Goal: Task Accomplishment & Management: Manage account settings

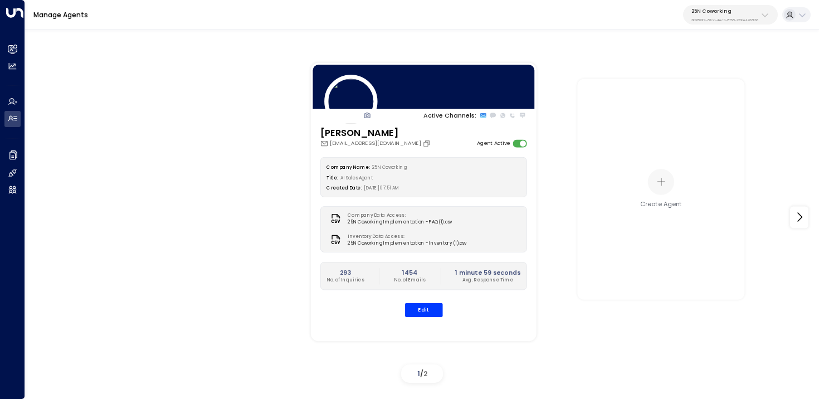
click at [713, 5] on button "25N Coworking 3b9800f4-81ca-4ec0-8758-72fbe4763f36" at bounding box center [730, 15] width 95 height 20
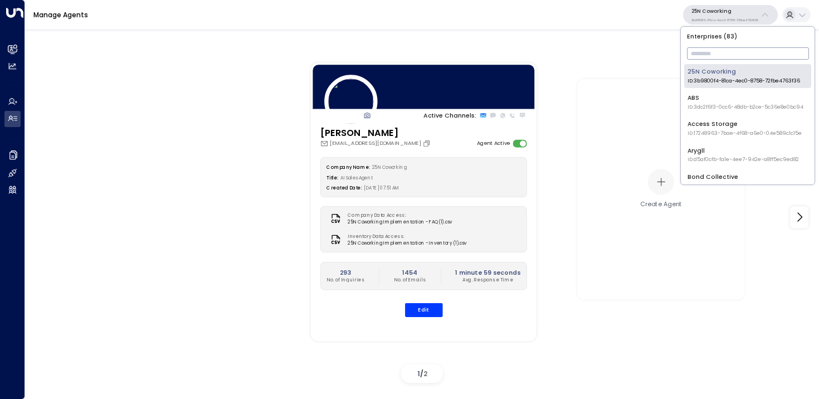
click at [708, 47] on input "text" at bounding box center [748, 54] width 122 height 18
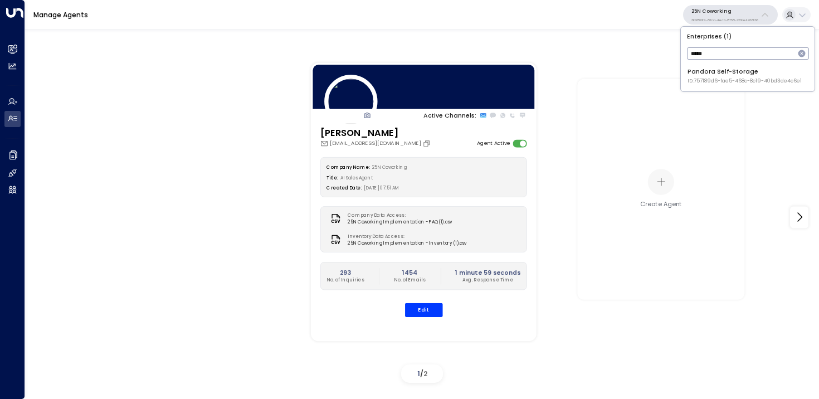
type input "*****"
click at [693, 86] on li "Pandora Self-Storage ID: 757189d6-fae5-468c-8c19-40bd3de4c6e1" at bounding box center [747, 76] width 127 height 24
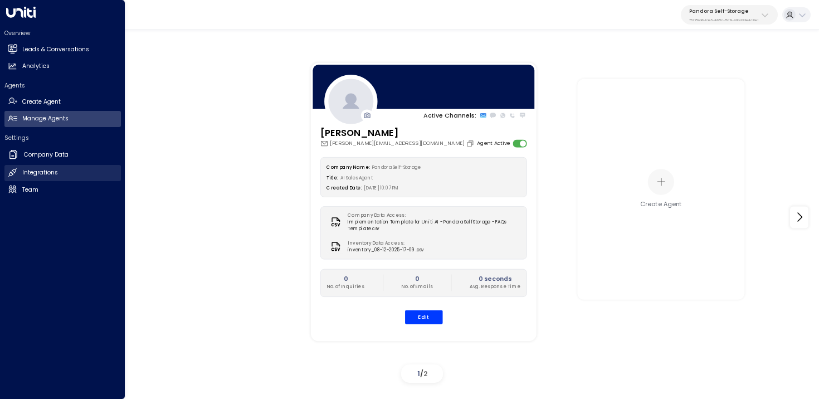
click at [27, 172] on h2 "Integrations" at bounding box center [40, 172] width 36 height 9
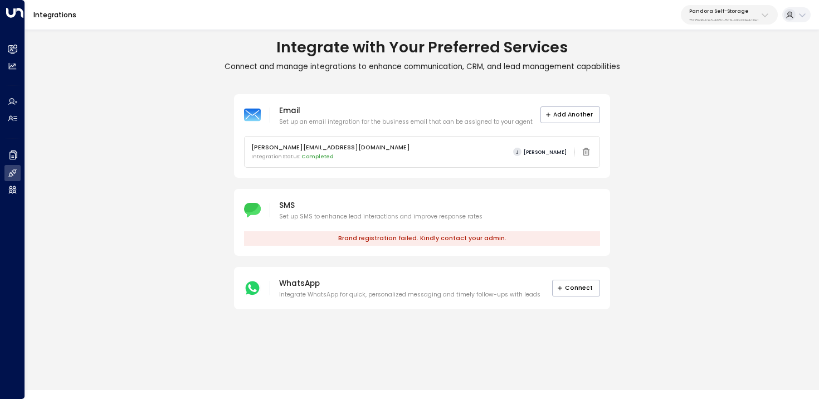
click at [369, 250] on div "SMS Set up SMS to enhance lead interactions and improve response rates Brand re…" at bounding box center [422, 222] width 376 height 67
click at [271, 179] on div "Email Set up an email integration for the business email that can be assigned t…" at bounding box center [422, 202] width 794 height 216
click at [254, 223] on div "SMS Set up SMS to enhance lead interactions and improve response rates Brand re…" at bounding box center [422, 222] width 376 height 67
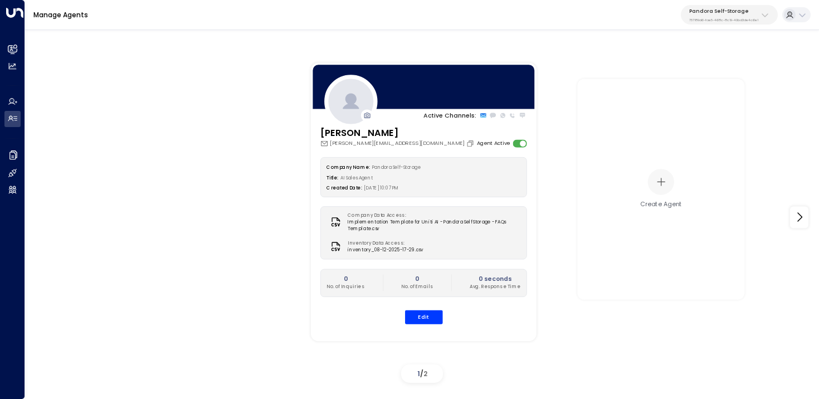
click at [750, 13] on p "Pandora Self-Storage" at bounding box center [724, 11] width 69 height 7
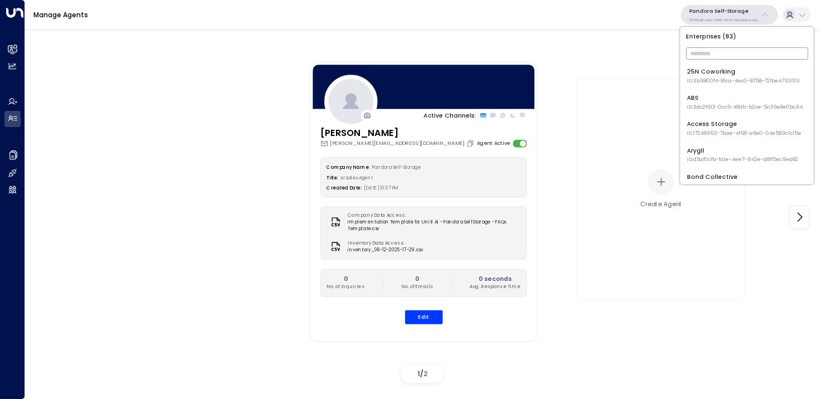
click at [741, 48] on input "text" at bounding box center [747, 54] width 122 height 18
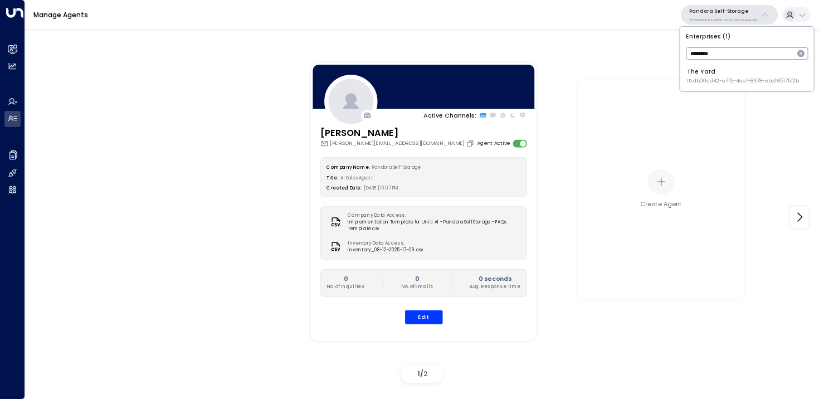
type input "********"
click at [721, 78] on span "ID: db00ed42-e715-4eef-8678-ebd165175f2b" at bounding box center [743, 81] width 112 height 8
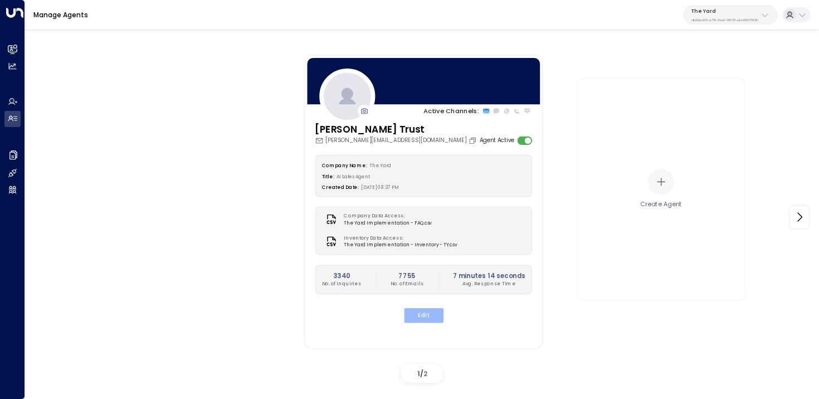
click at [424, 314] on button "Edit" at bounding box center [424, 315] width 40 height 14
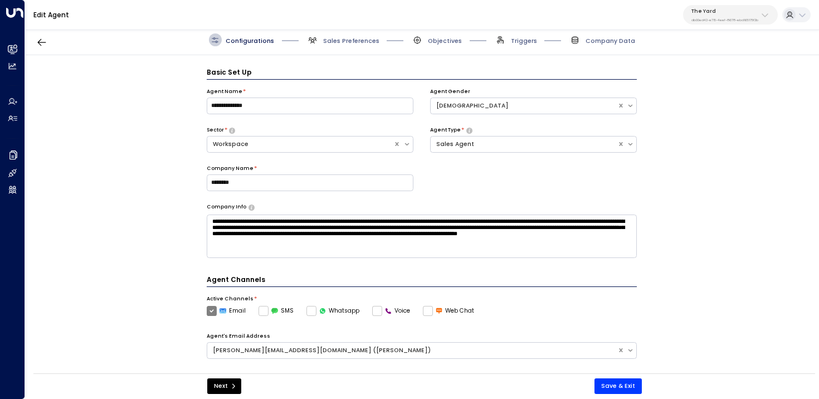
scroll to position [12, 0]
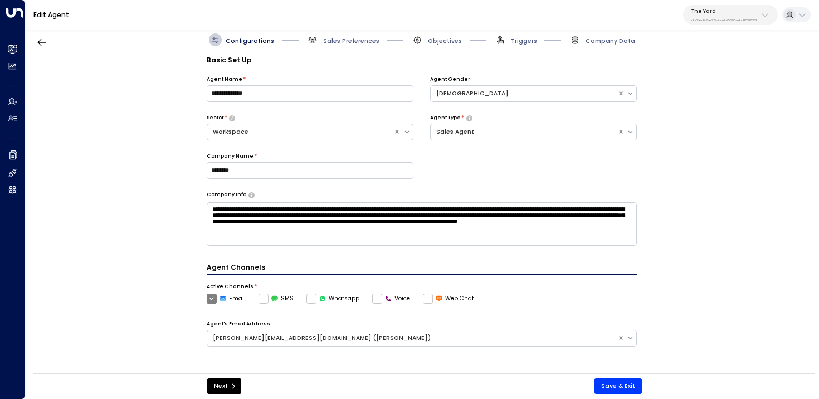
click at [537, 43] on div "Configurations Sales Preferences Objectives Triggers Company Data" at bounding box center [422, 39] width 426 height 13
click at [533, 41] on span "Triggers" at bounding box center [524, 41] width 26 height 8
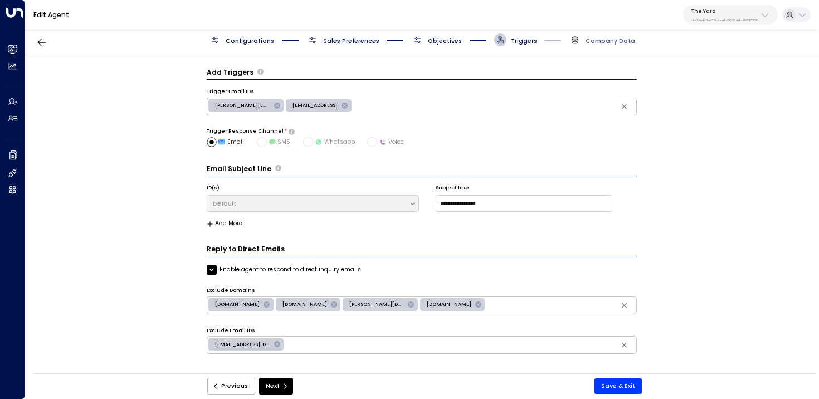
click at [448, 38] on span "Objectives" at bounding box center [445, 41] width 34 height 8
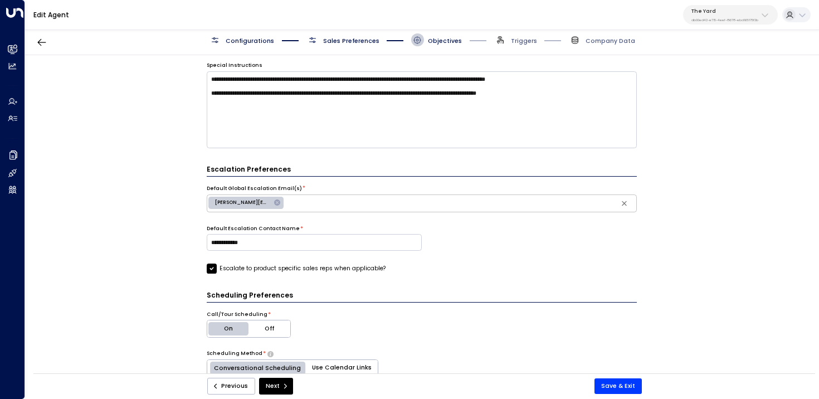
scroll to position [310, 0]
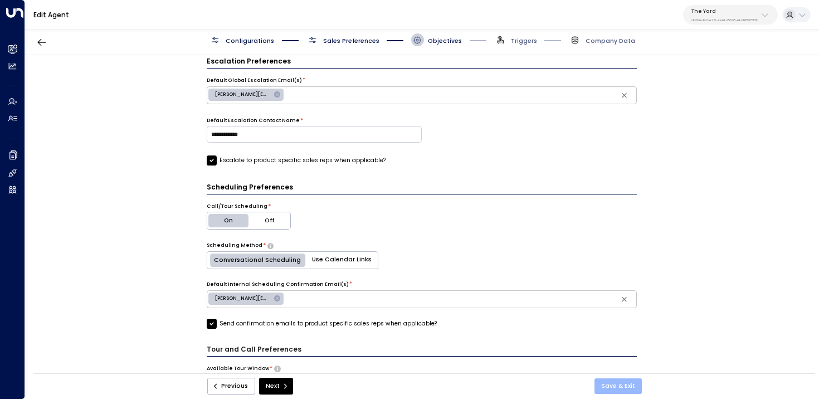
click at [622, 388] on button "Save & Exit" at bounding box center [618, 386] width 47 height 16
click at [724, 4] on div "Edit Agent The Yard db00ed42-e715-4eef-8678-ebd165175f2b" at bounding box center [422, 15] width 794 height 30
click at [722, 10] on p "The Yard" at bounding box center [725, 11] width 67 height 7
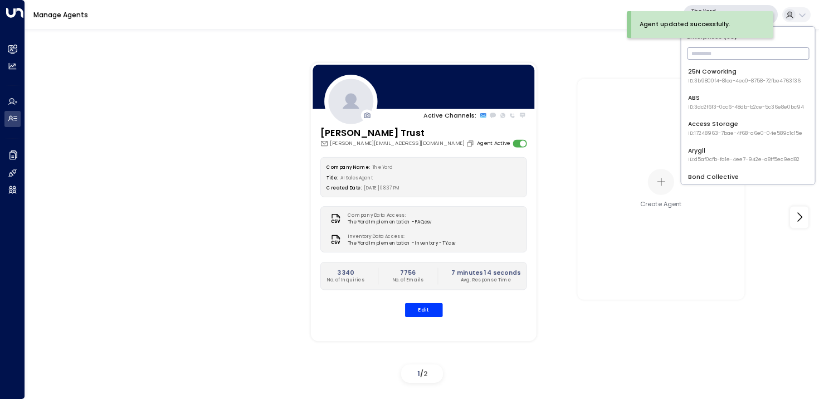
click at [717, 51] on input "text" at bounding box center [748, 54] width 122 height 18
type input "*"
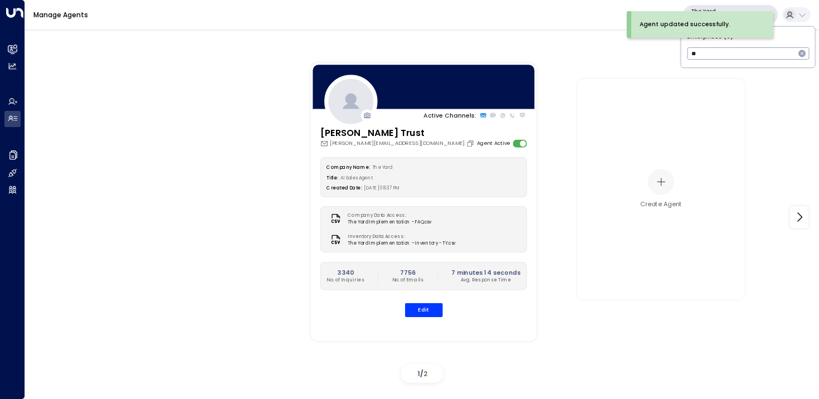
type input "*"
type input "*****"
click at [734, 75] on div "Pandora Self-Storage ID: 757189d6-fae5-468c-8c19-40bd3de4c6e1" at bounding box center [745, 75] width 114 height 17
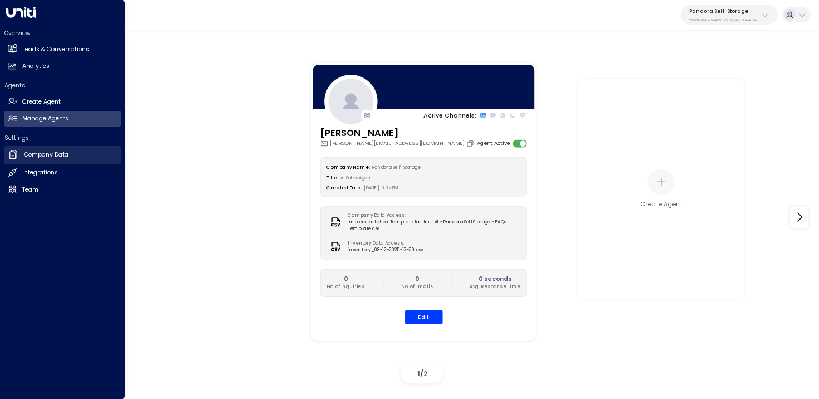
click at [24, 163] on link "Company Data Company Data" at bounding box center [62, 155] width 116 height 18
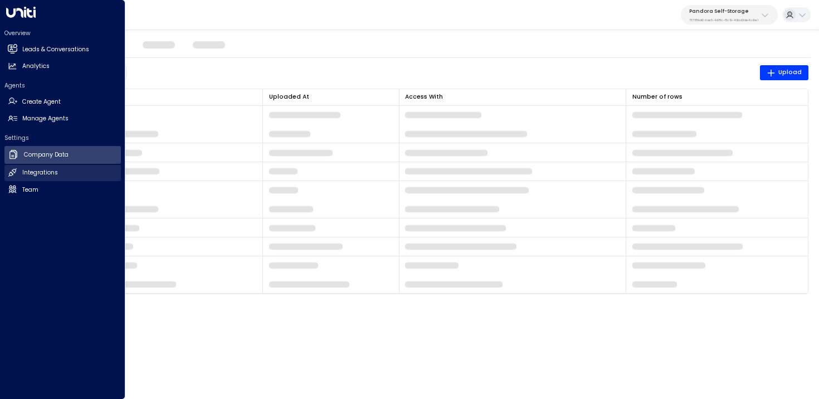
click at [24, 168] on h2 "Integrations" at bounding box center [40, 172] width 36 height 9
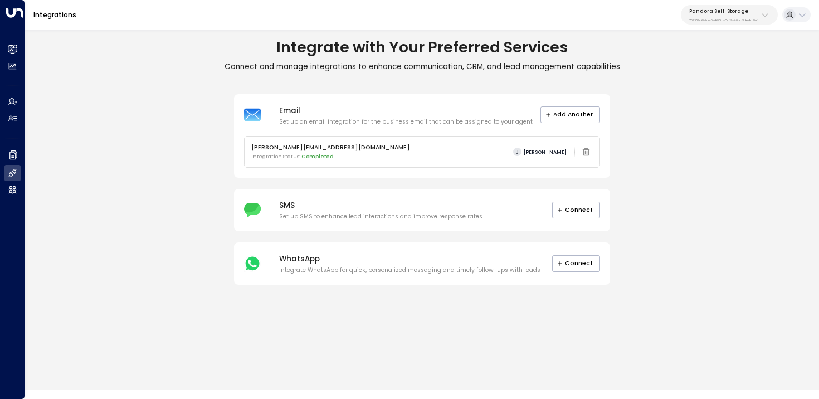
click at [736, 13] on p "Pandora Self-Storage" at bounding box center [724, 11] width 69 height 7
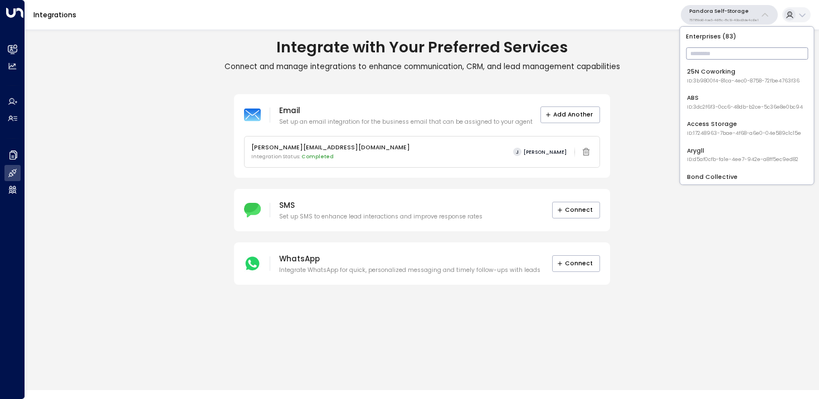
click at [728, 55] on input "text" at bounding box center [747, 54] width 122 height 18
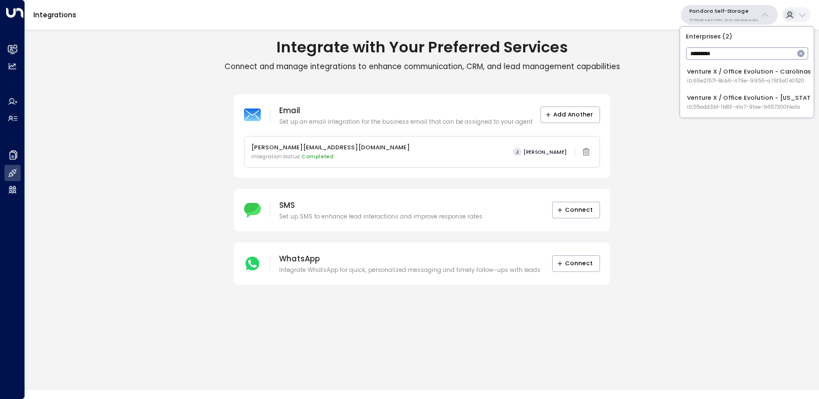
type input "*********"
click at [747, 72] on div "Venture X / Office Evolution - Carolinas ID: 69e21571-8cb6-479e-9956-a76f3a0405…" at bounding box center [749, 75] width 124 height 17
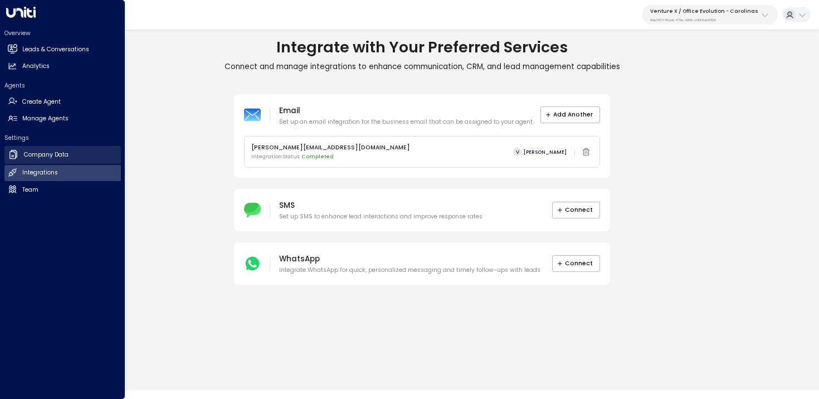
click at [15, 152] on icon at bounding box center [14, 153] width 6 height 7
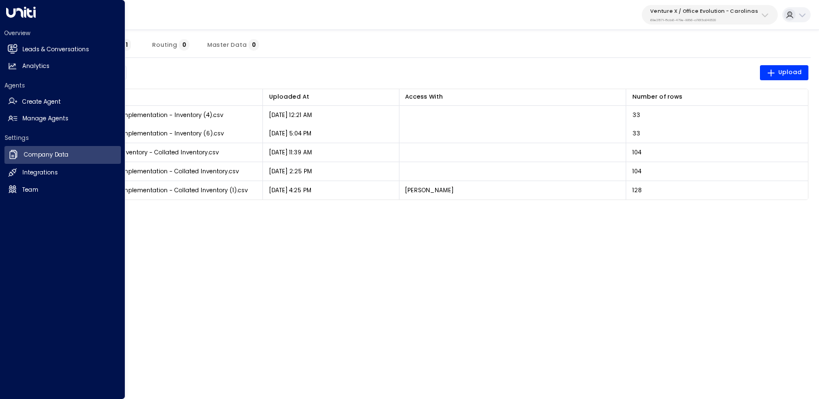
click at [26, 129] on div "Overview Leads & Conversations Leads & Conversations Analytics Analytics Agents…" at bounding box center [62, 110] width 116 height 176
click at [67, 111] on link "Manage Agents Manage Agents" at bounding box center [62, 119] width 116 height 16
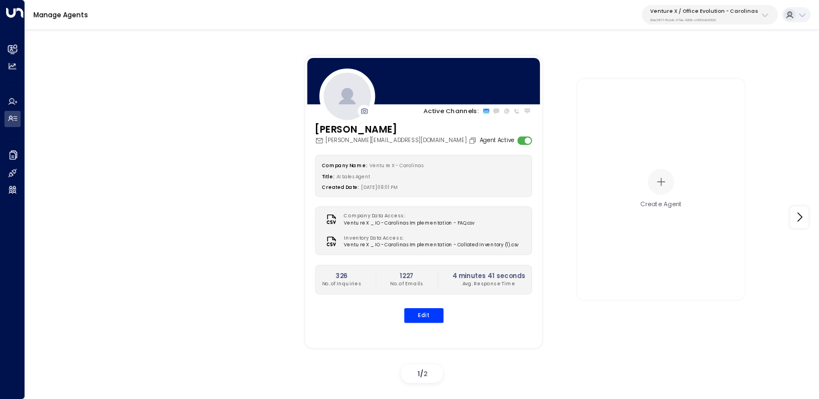
click at [430, 328] on div "Vanessa vanessa.white@venturex.com Agent Active Company Name: Venture X - Carol…" at bounding box center [423, 227] width 237 height 211
click at [429, 314] on button "Edit" at bounding box center [424, 315] width 40 height 14
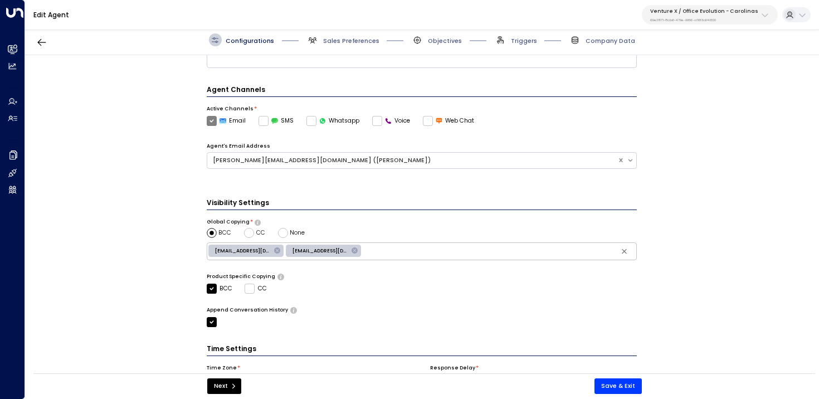
scroll to position [276, 0]
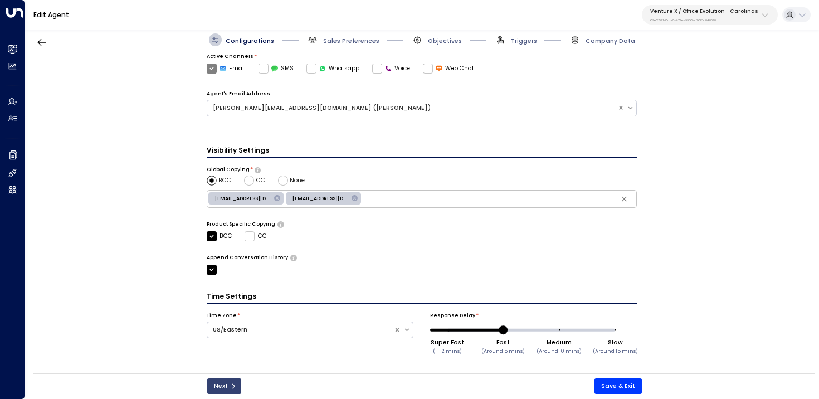
click at [229, 386] on button "Next" at bounding box center [224, 386] width 34 height 16
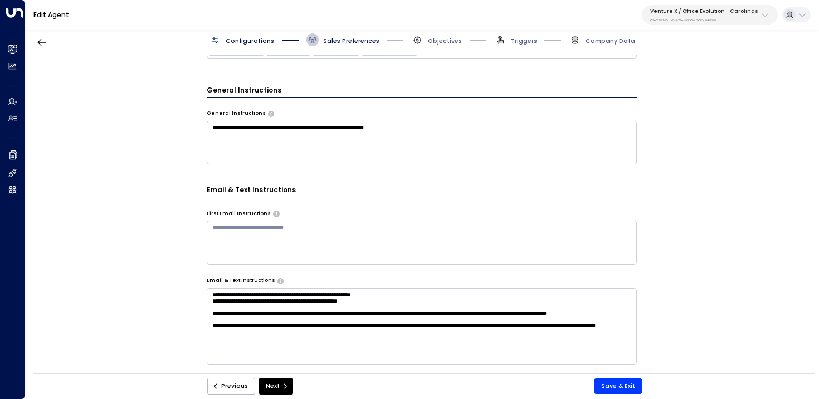
scroll to position [0, 0]
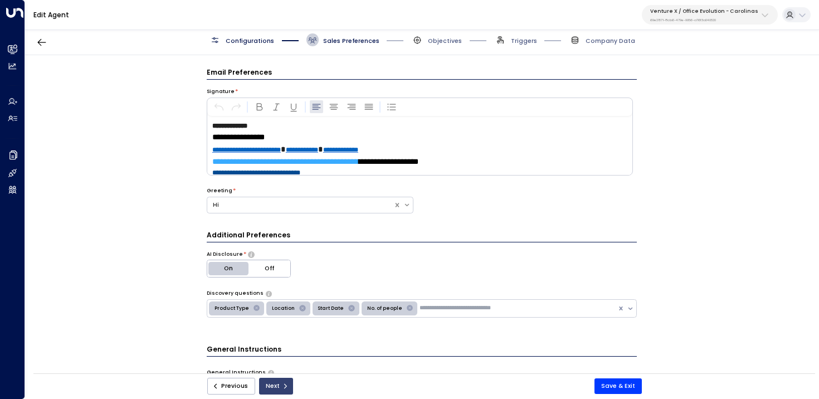
click at [268, 389] on button "Next" at bounding box center [276, 386] width 34 height 17
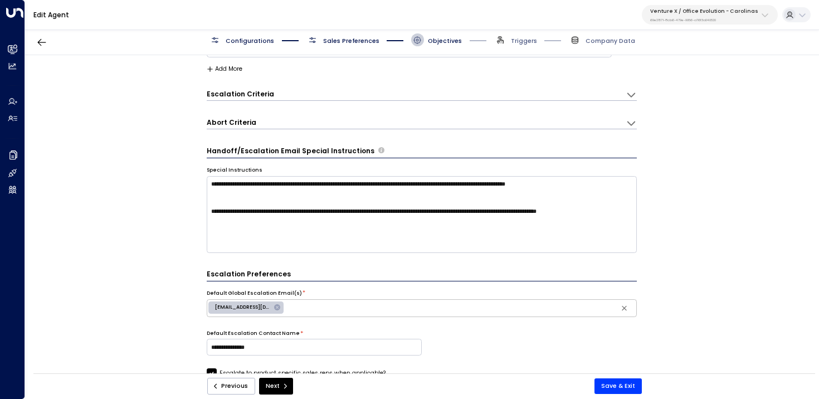
scroll to position [93, 0]
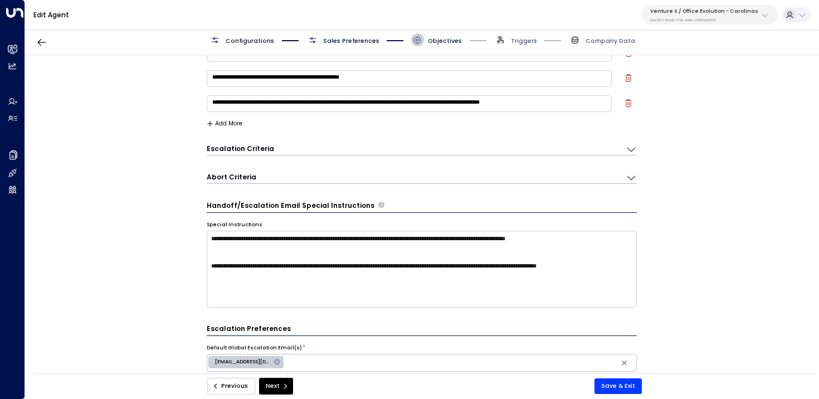
click at [235, 381] on button "Previous" at bounding box center [231, 386] width 48 height 17
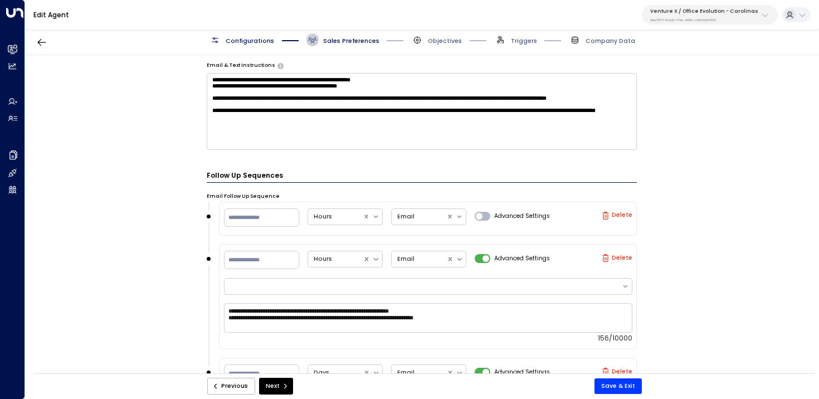
scroll to position [475, 0]
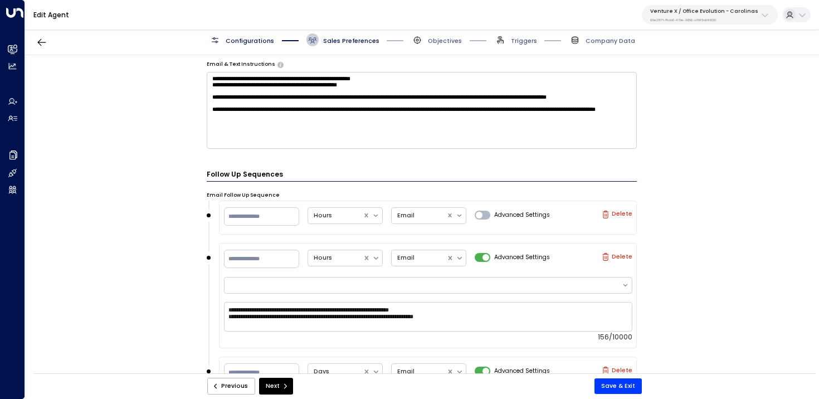
click at [337, 144] on textarea "**********" at bounding box center [422, 110] width 431 height 77
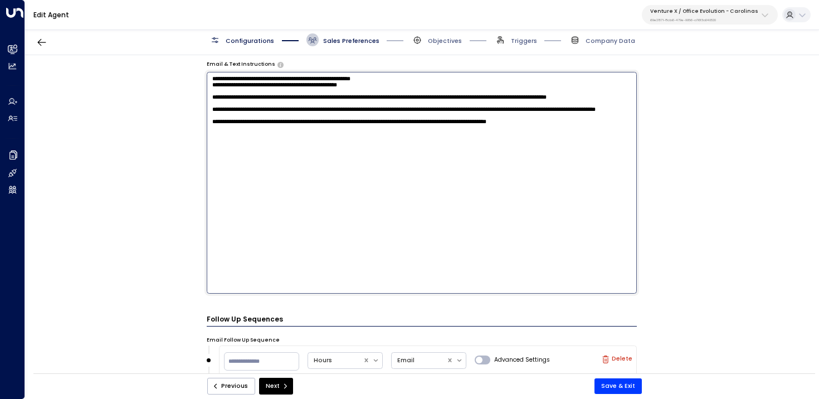
click at [494, 156] on textarea "**********" at bounding box center [422, 183] width 431 height 222
click at [331, 161] on textarea "**********" at bounding box center [422, 183] width 431 height 222
click at [324, 158] on textarea "**********" at bounding box center [422, 183] width 431 height 222
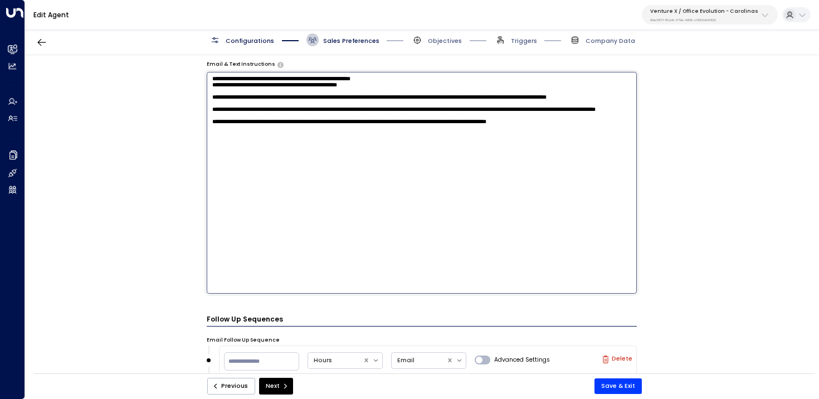
click at [324, 158] on textarea "**********" at bounding box center [422, 183] width 431 height 222
type textarea "**********"
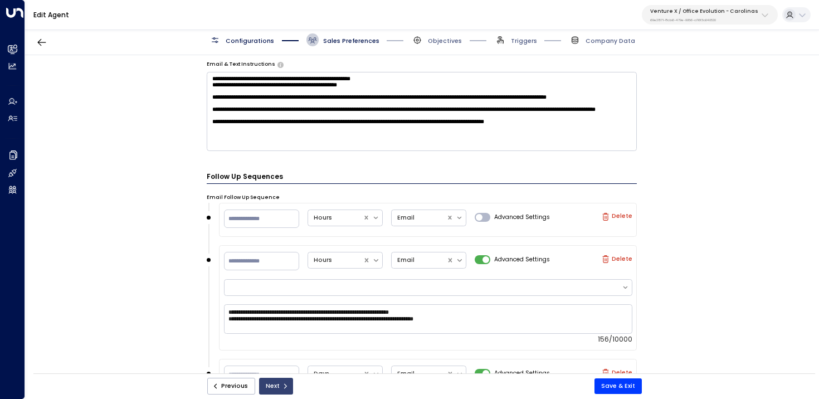
click at [283, 394] on button "Next" at bounding box center [276, 386] width 34 height 17
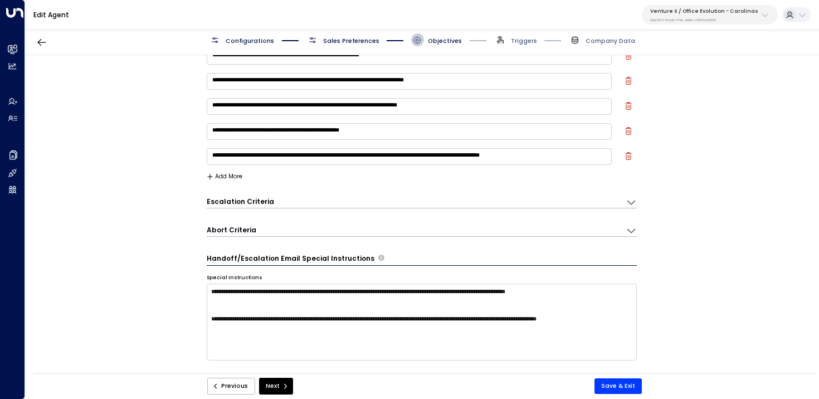
scroll to position [12, 0]
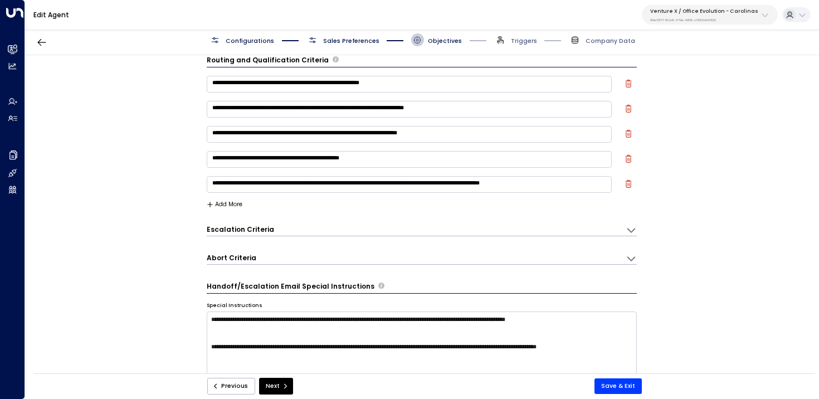
click at [224, 207] on button "Add More" at bounding box center [225, 204] width 36 height 7
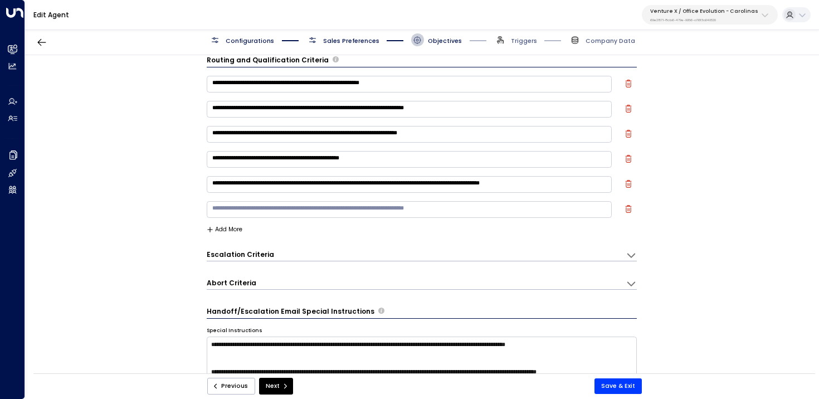
click at [253, 213] on textarea at bounding box center [410, 209] width 406 height 17
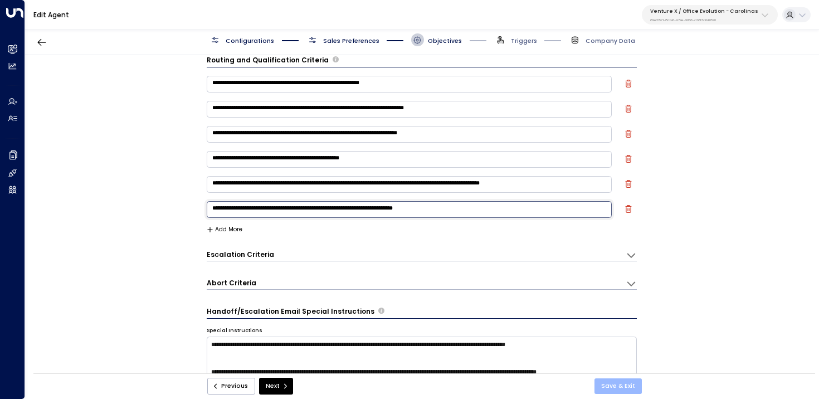
type textarea "**********"
click at [616, 392] on button "Save & Exit" at bounding box center [618, 386] width 47 height 16
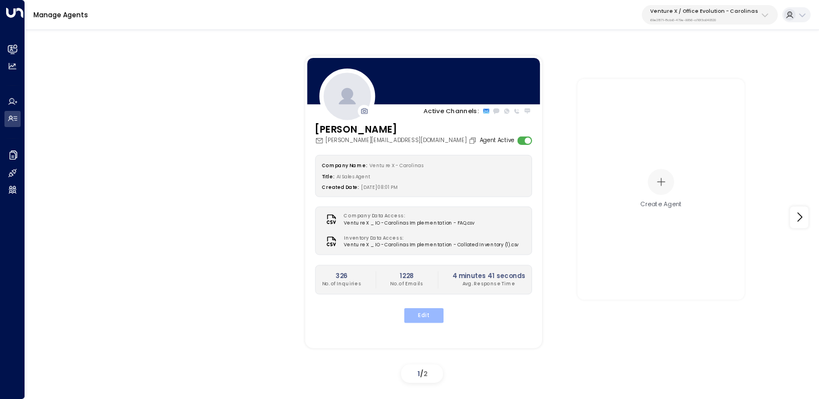
click at [430, 313] on button "Edit" at bounding box center [424, 315] width 40 height 14
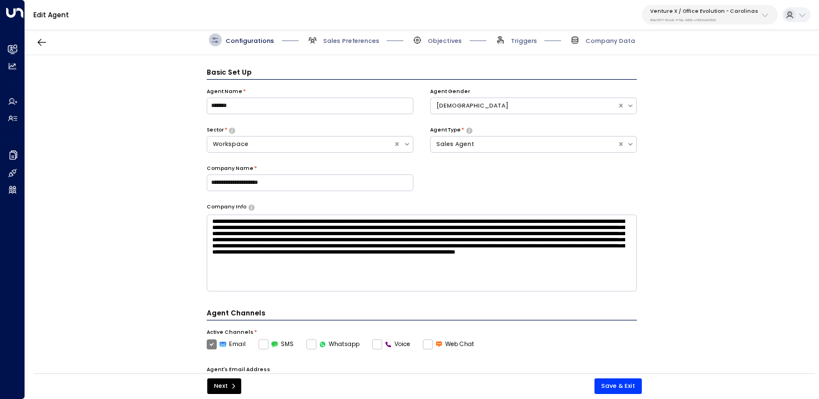
scroll to position [12, 0]
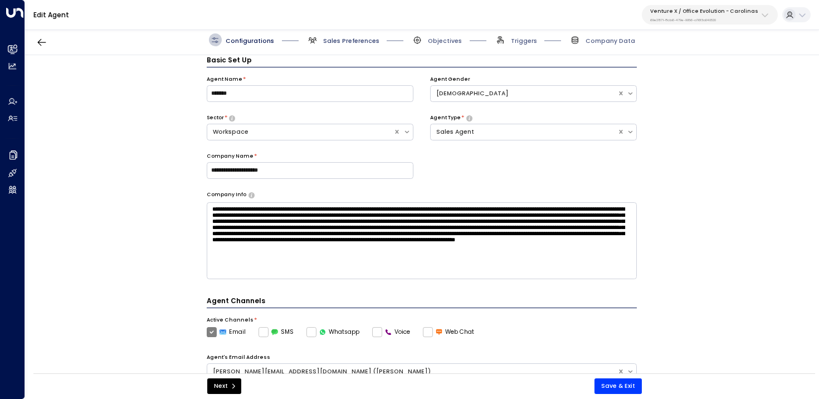
click at [348, 39] on span "Sales Preferences" at bounding box center [351, 41] width 56 height 8
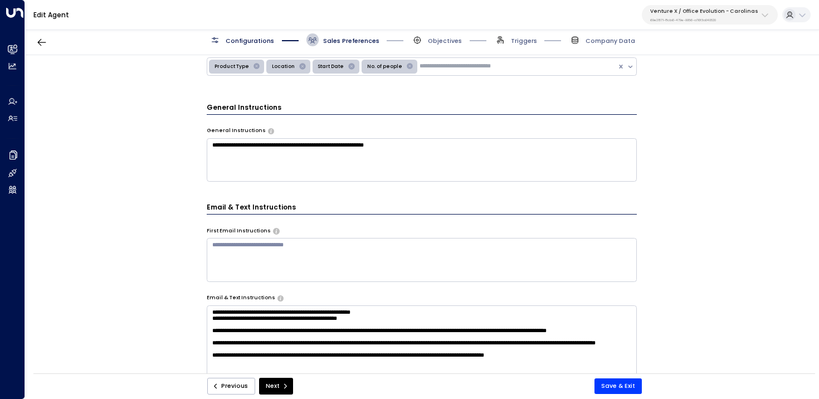
scroll to position [242, 0]
click at [440, 163] on textarea "**********" at bounding box center [422, 159] width 431 height 43
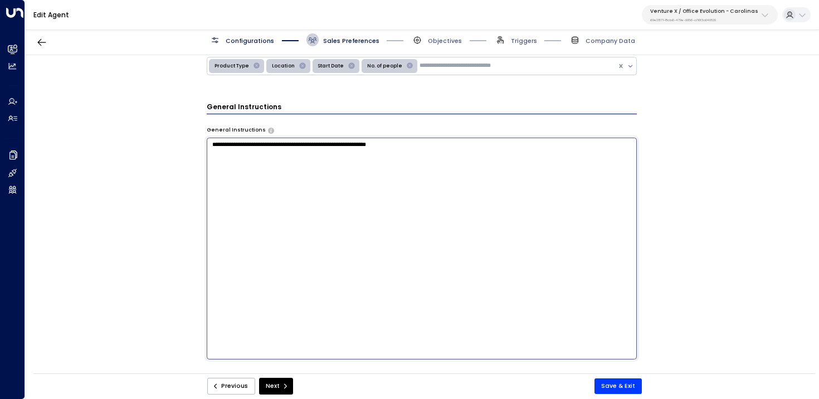
paste textarea "**********"
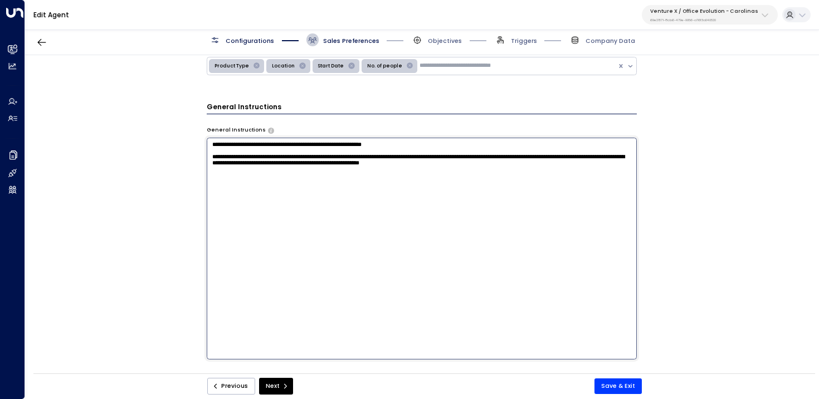
click at [231, 170] on textarea "**********" at bounding box center [422, 249] width 431 height 222
click at [234, 173] on textarea "**********" at bounding box center [422, 249] width 431 height 222
click at [507, 178] on textarea "**********" at bounding box center [422, 249] width 431 height 222
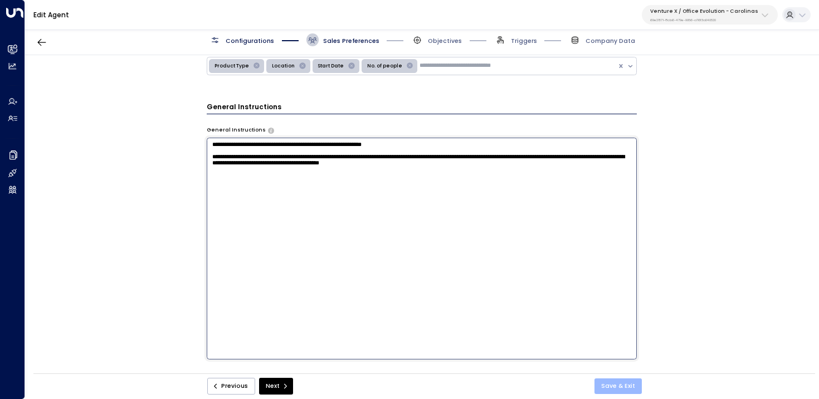
type textarea "**********"
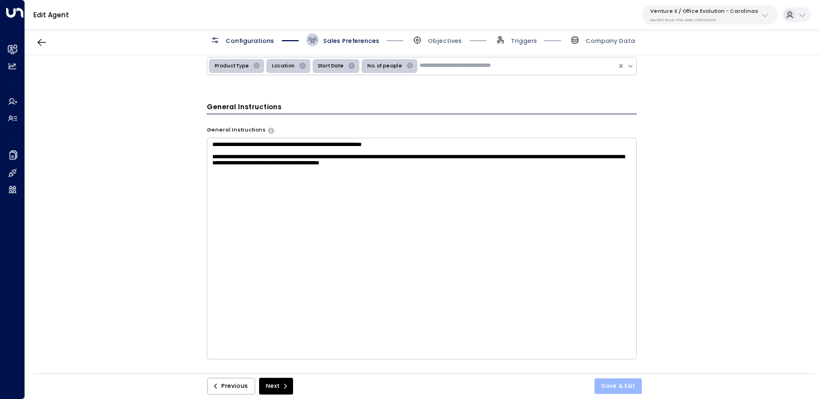
click at [616, 383] on button "Save & Exit" at bounding box center [618, 386] width 47 height 16
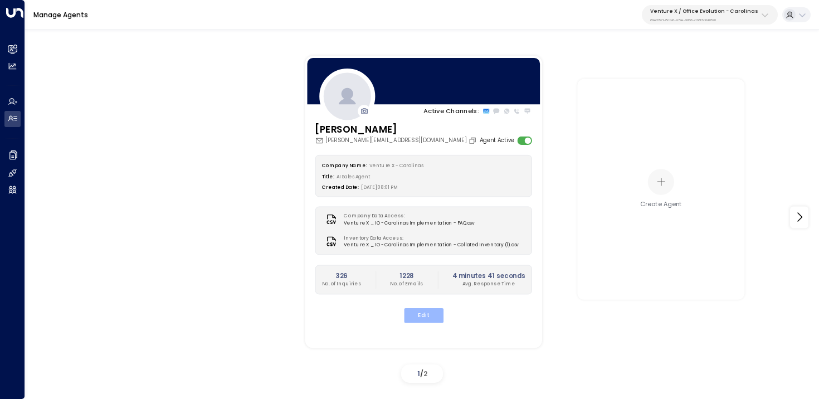
click at [425, 318] on button "Edit" at bounding box center [424, 315] width 40 height 14
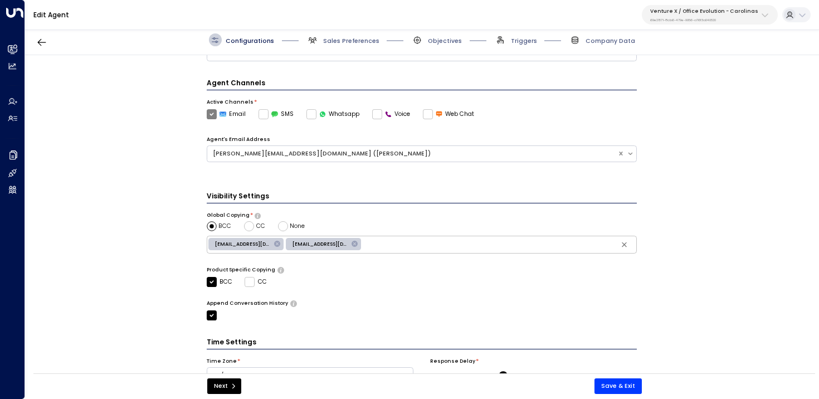
scroll to position [276, 0]
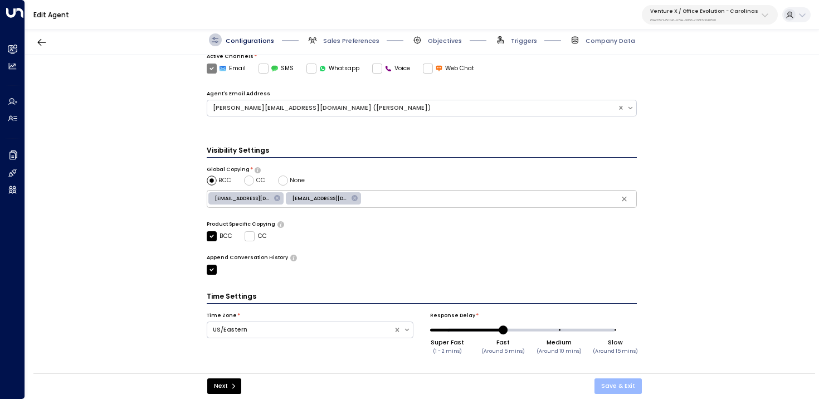
click at [623, 389] on button "Save & Exit" at bounding box center [618, 386] width 47 height 16
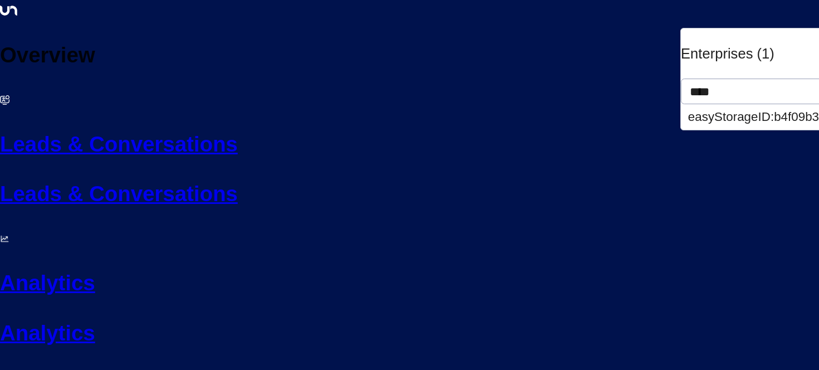
type input "****"
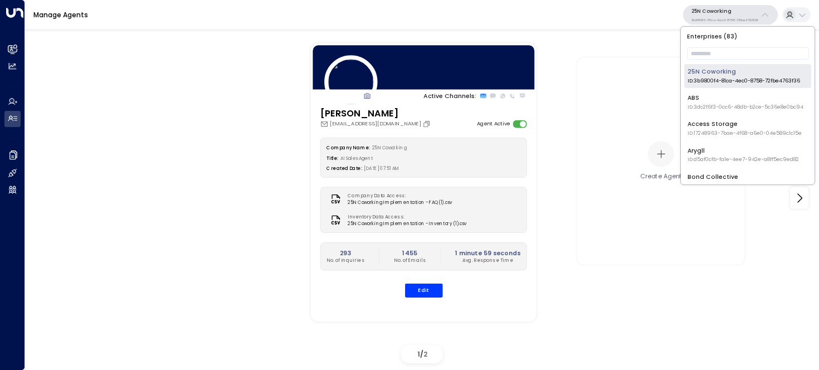
click at [717, 66] on li "25N Coworking ID: 3b9800f4-81ca-4ec0-8758-72fbe4763f36" at bounding box center [747, 76] width 127 height 24
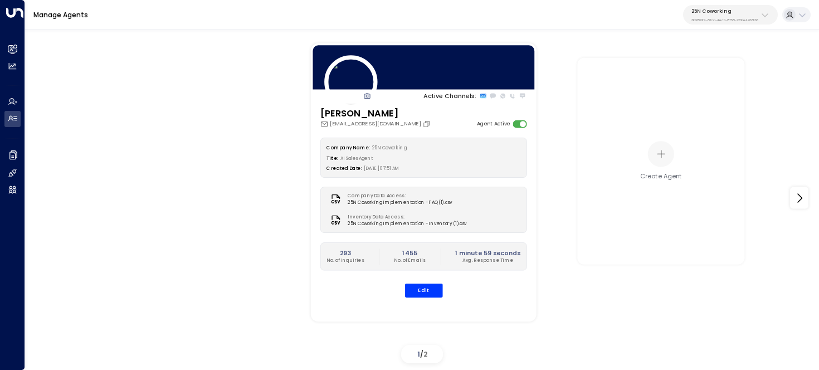
click at [711, 9] on p "25N Coworking" at bounding box center [725, 11] width 67 height 7
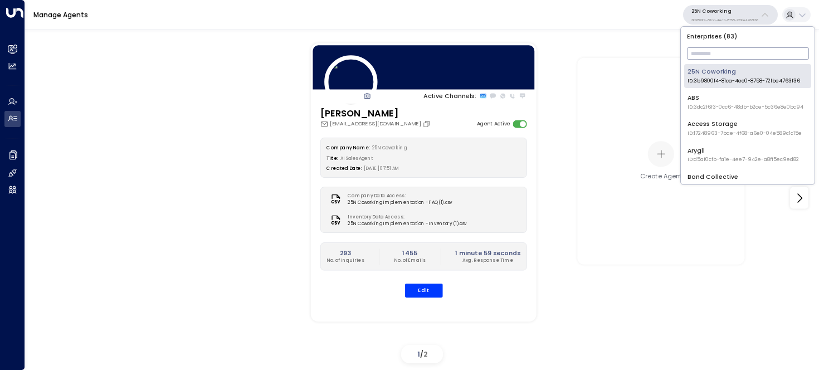
click at [711, 45] on input "text" at bounding box center [748, 54] width 122 height 18
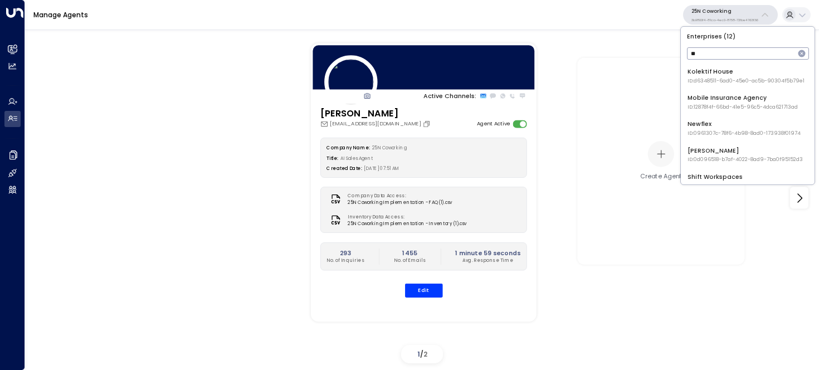
type input "*"
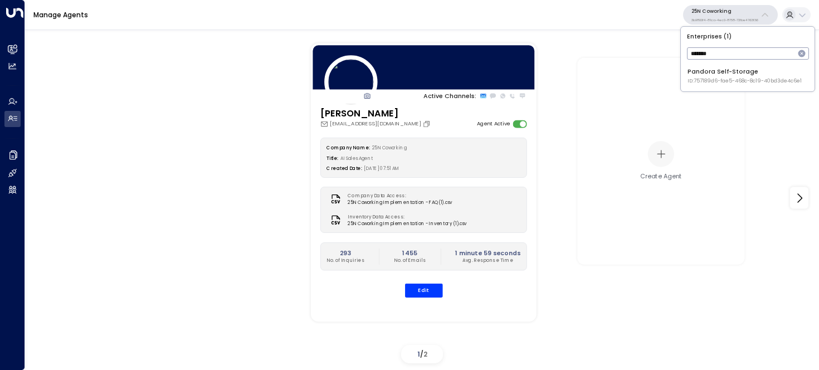
type input "*******"
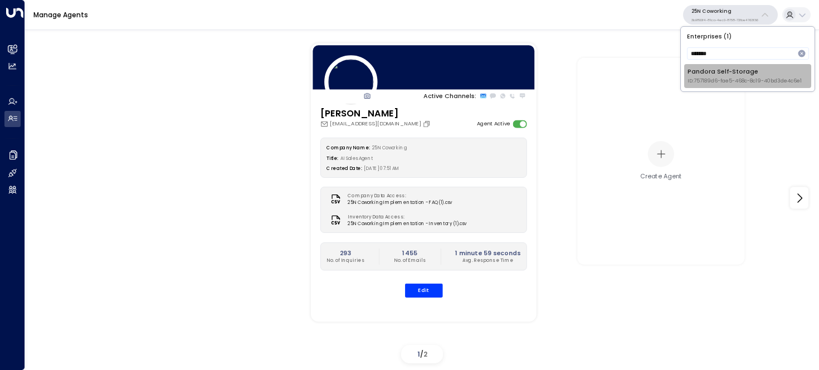
click at [715, 83] on span "ID: 757189d6-fae5-468c-8c19-40bd3de4c6e1" at bounding box center [745, 81] width 114 height 8
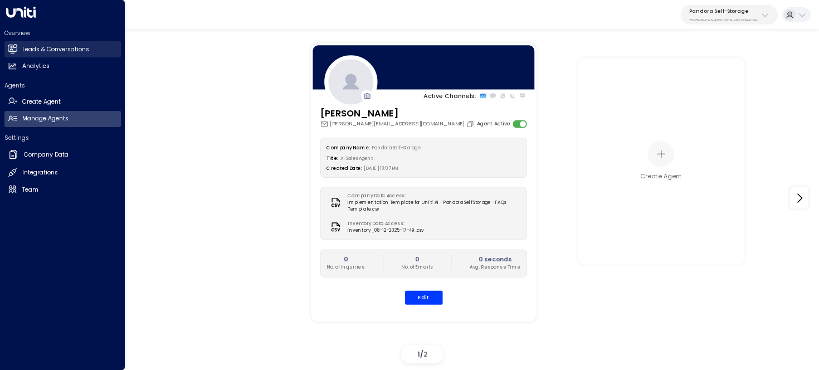
click at [13, 43] on link "Leads & Conversations Leads & Conversations" at bounding box center [62, 49] width 116 height 16
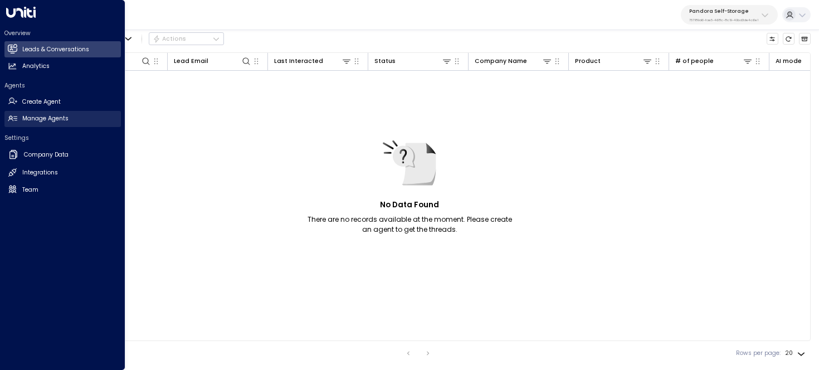
click at [18, 122] on link "Manage Agents Manage Agents" at bounding box center [62, 119] width 116 height 16
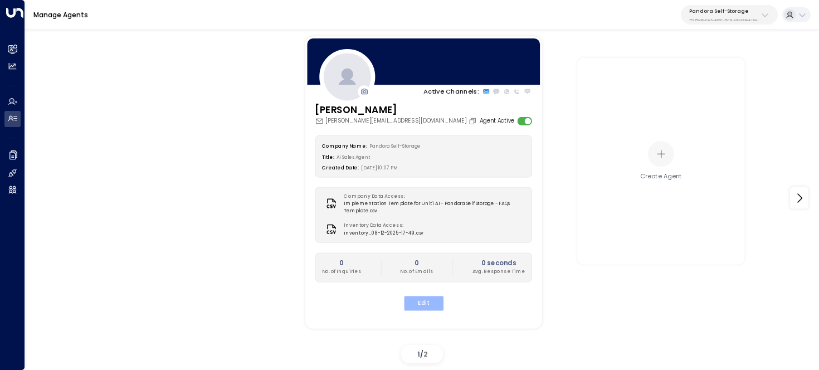
click at [432, 304] on button "Edit" at bounding box center [424, 303] width 40 height 14
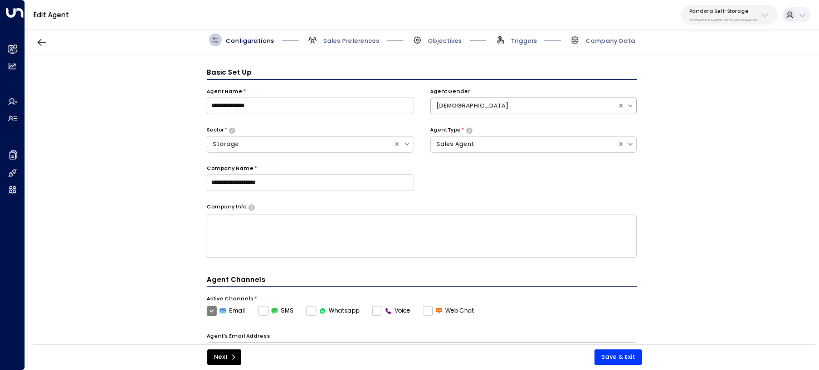
scroll to position [12, 0]
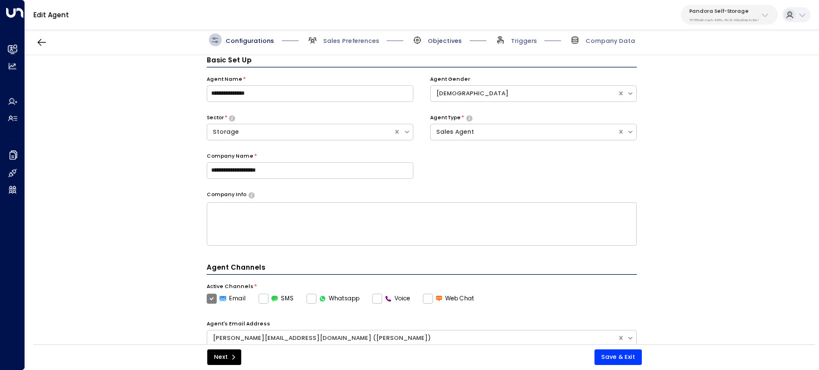
click at [450, 38] on span "Objectives" at bounding box center [445, 41] width 34 height 8
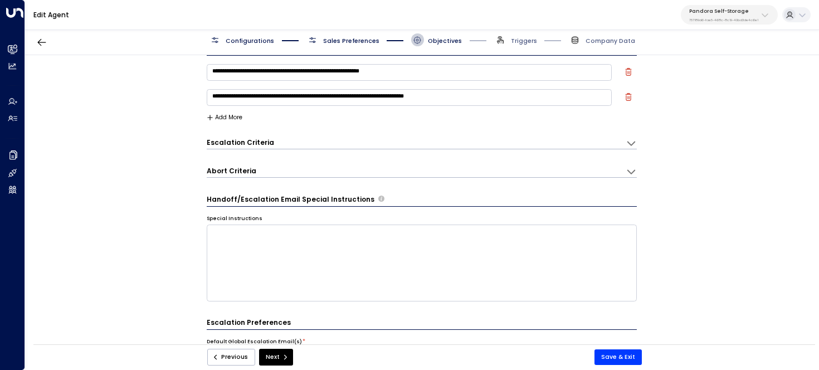
scroll to position [0, 0]
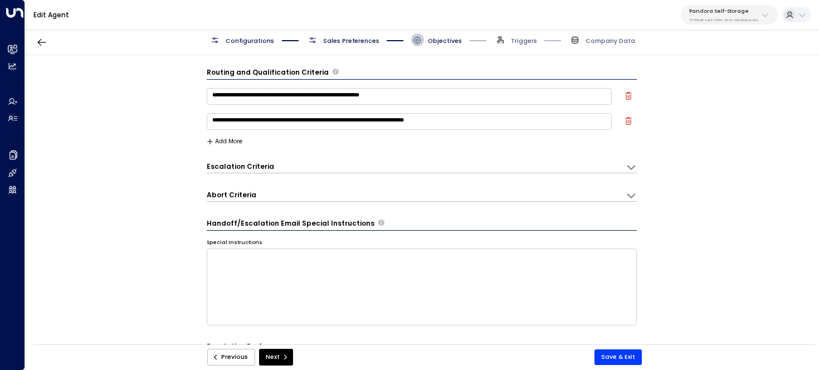
click at [353, 45] on span "Sales Preferences" at bounding box center [343, 39] width 73 height 13
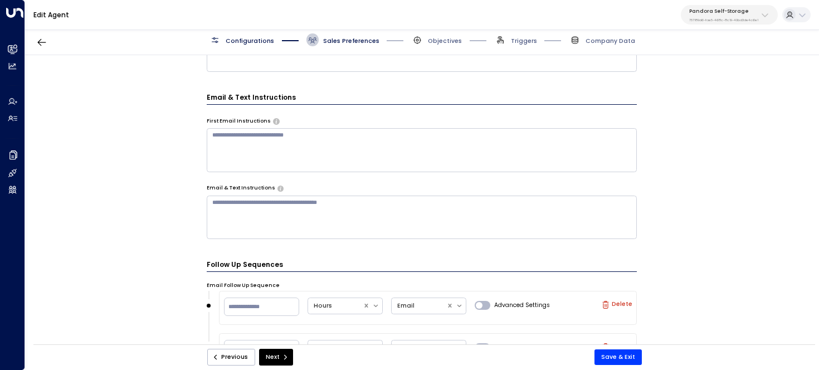
scroll to position [349, 0]
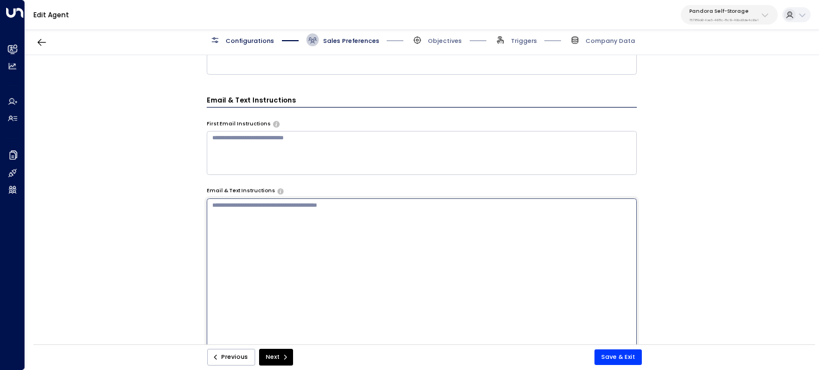
click at [319, 212] on textarea at bounding box center [422, 309] width 431 height 222
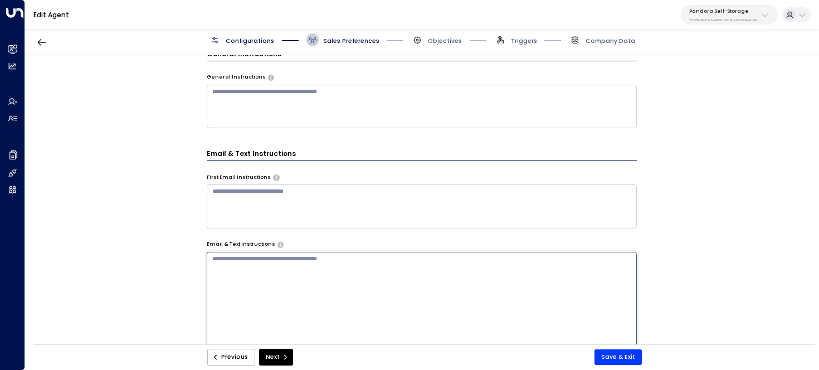
scroll to position [269, 0]
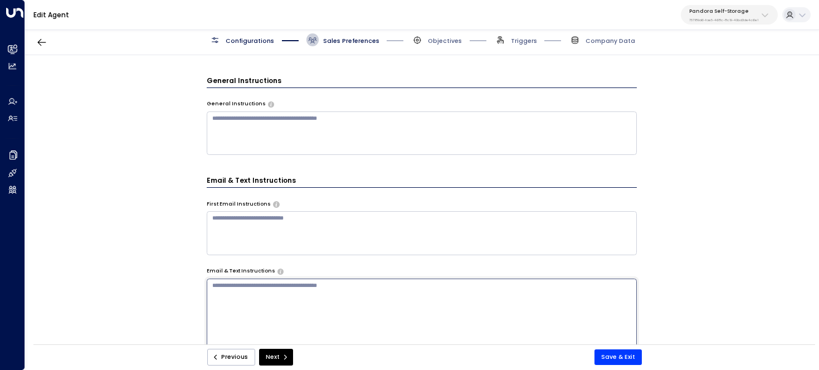
click at [281, 94] on div "Additional Preferences AI Disclosure * On Off Discovery questions Product Type …" at bounding box center [422, 231] width 431 height 539
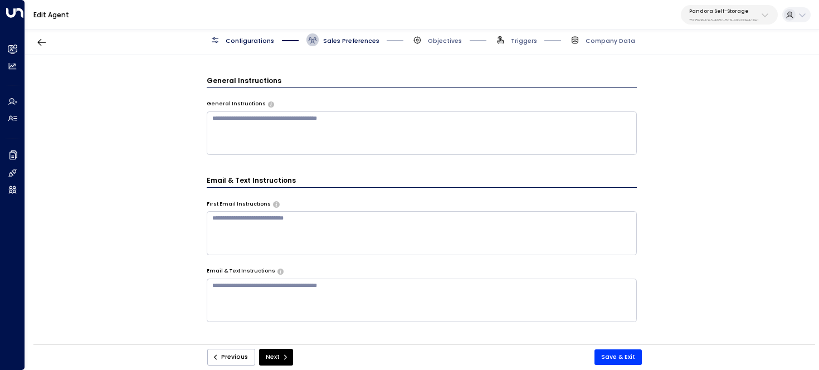
click at [281, 118] on textarea at bounding box center [422, 132] width 431 height 43
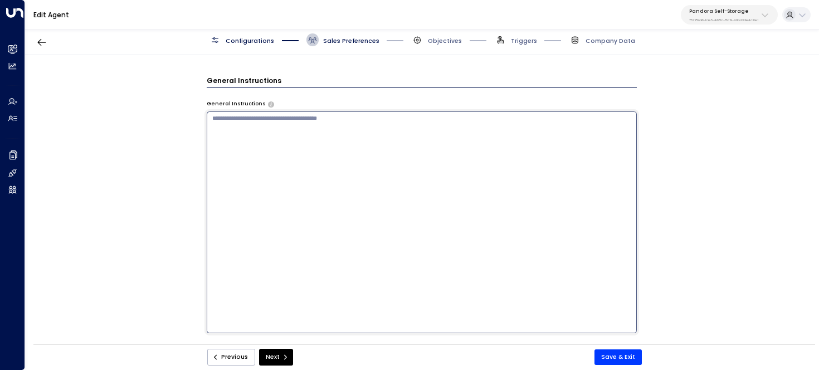
paste textarea "**********"
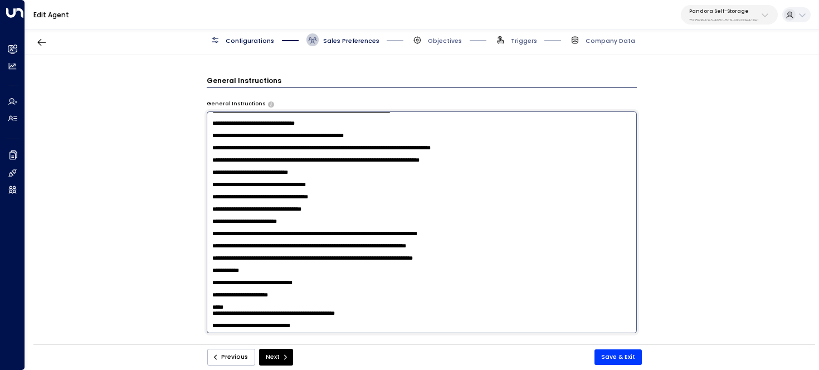
scroll to position [0, 0]
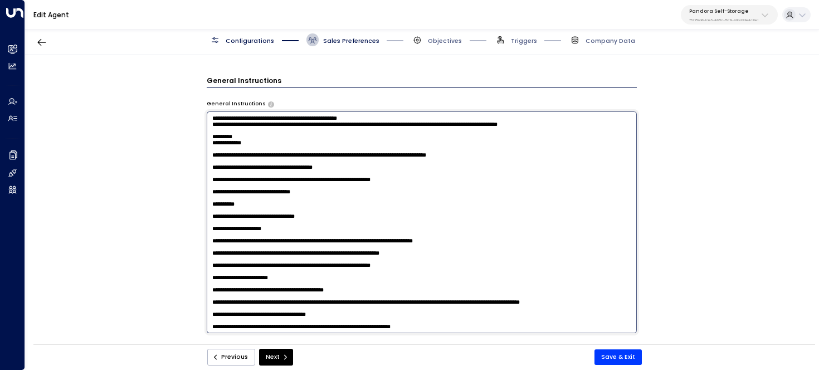
click at [280, 191] on textarea at bounding box center [422, 222] width 431 height 222
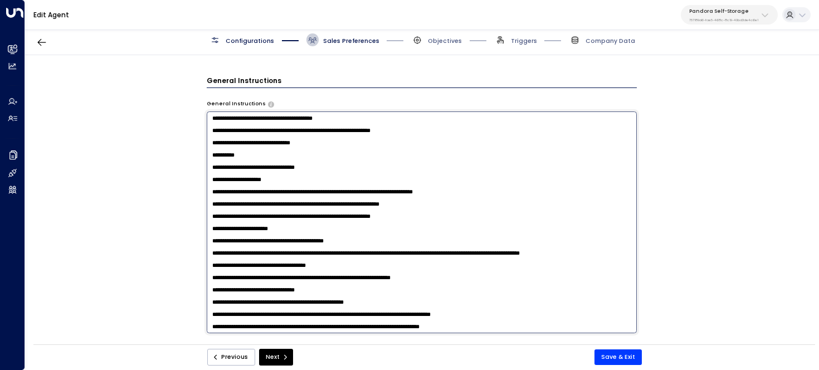
scroll to position [50, 0]
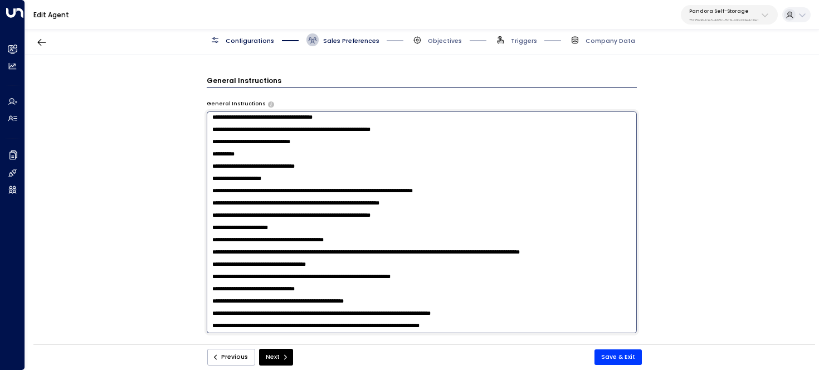
click at [313, 146] on textarea at bounding box center [422, 222] width 431 height 222
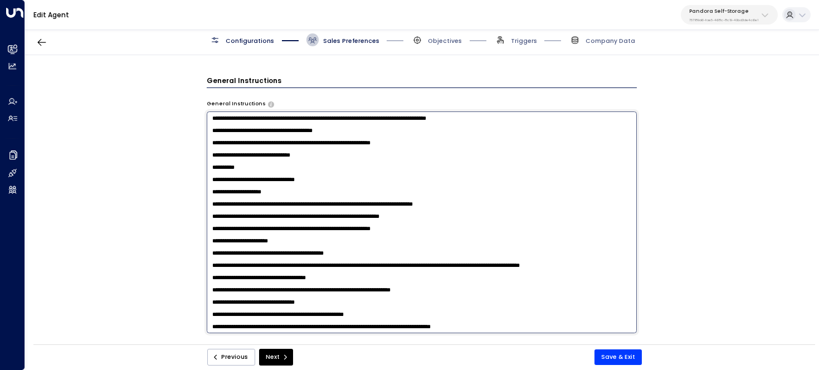
scroll to position [460, 0]
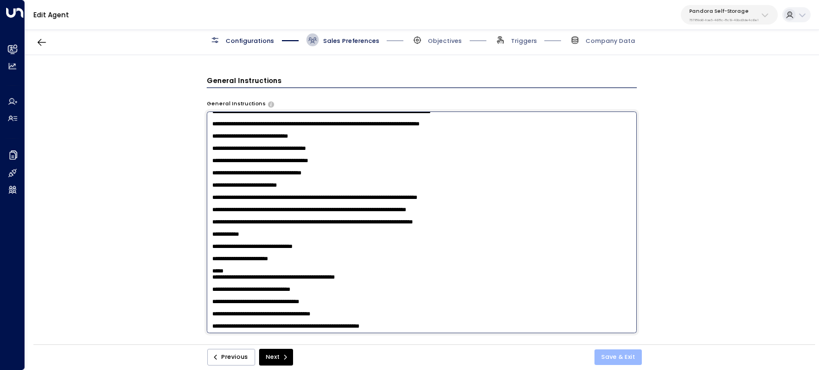
type textarea "**********"
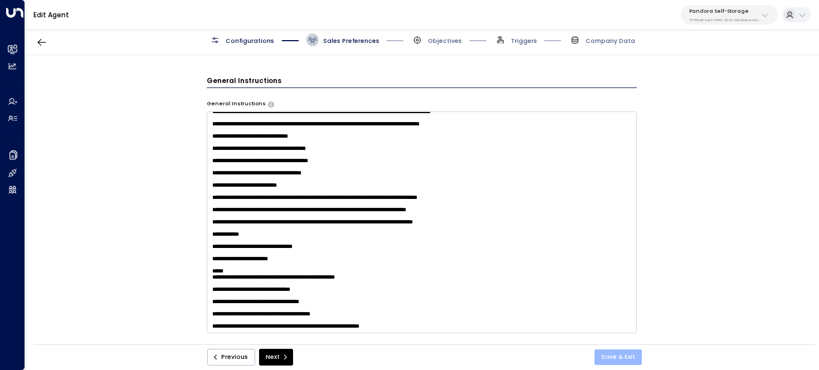
click at [608, 360] on button "Save & Exit" at bounding box center [618, 357] width 47 height 16
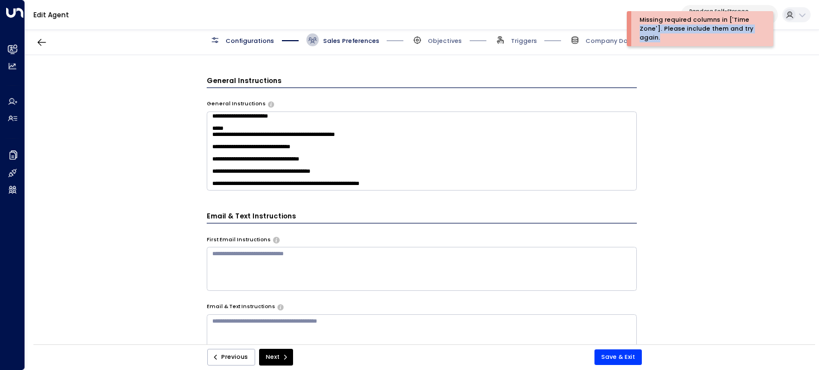
drag, startPoint x: 672, startPoint y: 33, endPoint x: 628, endPoint y: 26, distance: 44.2
click at [628, 26] on div "Missing required columns in ['Time Zone']. Please include them and try again." at bounding box center [700, 28] width 147 height 35
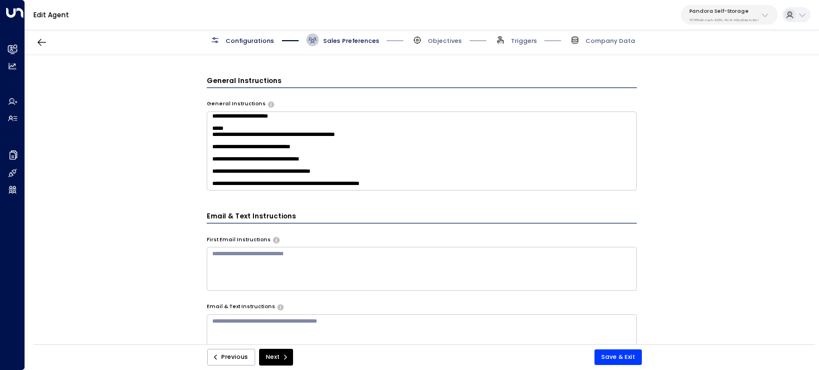
click at [574, 13] on div "Edit Agent Pandora Self-Storage 757189d6-fae5-468c-8c19-40bd3de4c6e1" at bounding box center [422, 15] width 794 height 30
click at [363, 141] on textarea at bounding box center [422, 150] width 431 height 79
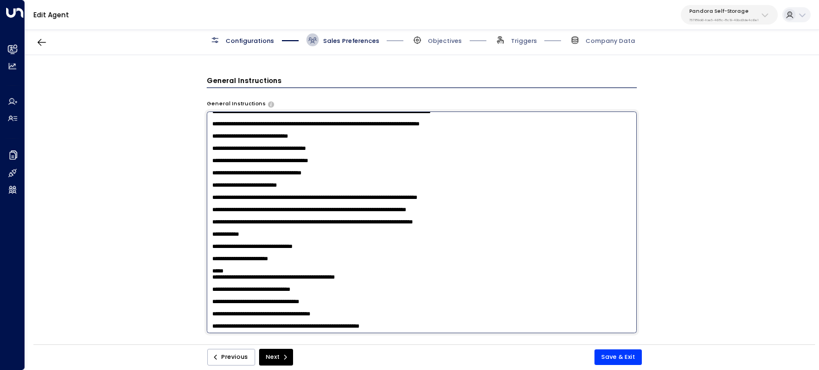
click at [329, 216] on textarea at bounding box center [422, 222] width 431 height 222
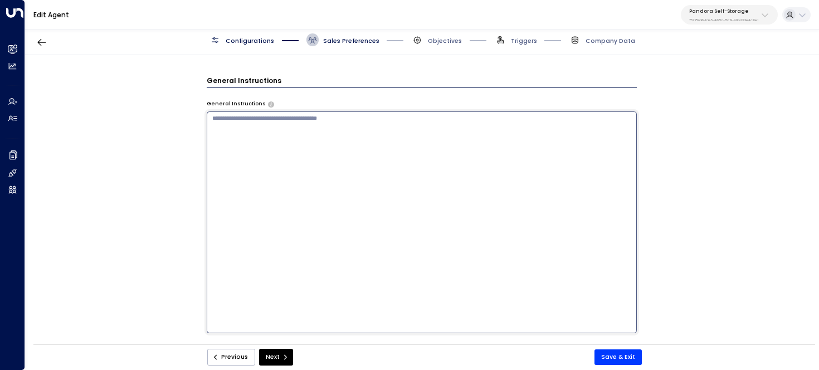
scroll to position [0, 0]
click at [172, 173] on div "**********" at bounding box center [422, 202] width 794 height 295
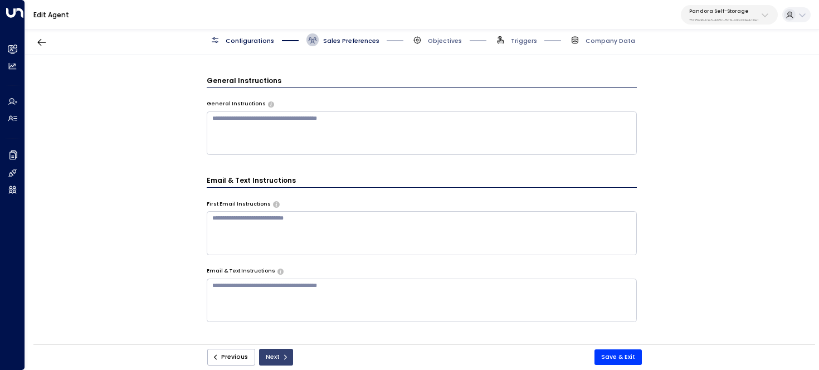
click at [282, 356] on icon "submit" at bounding box center [285, 357] width 7 height 7
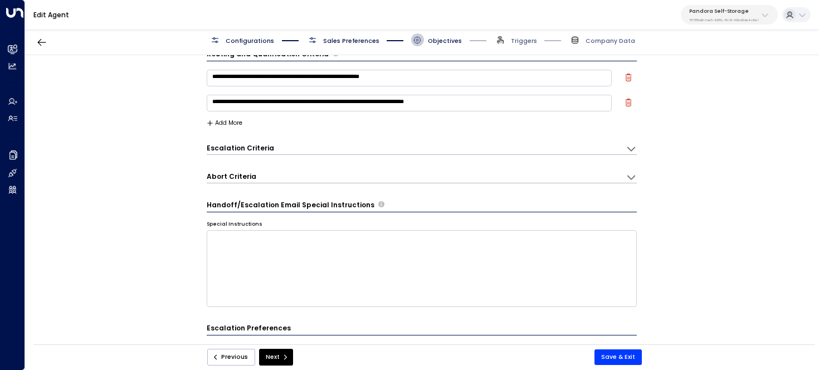
scroll to position [12, 0]
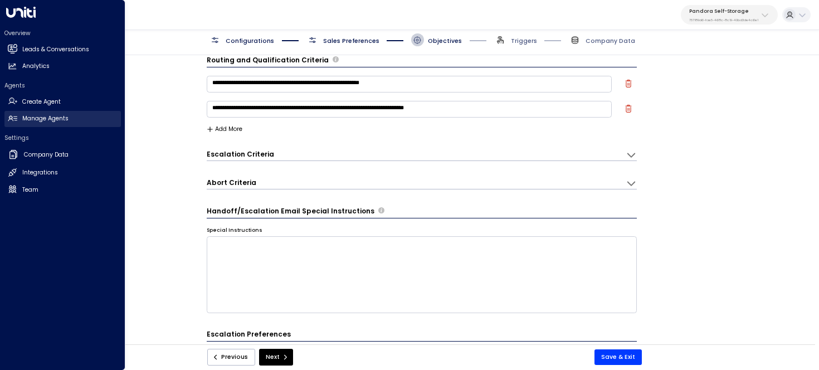
click at [67, 122] on h2 "Manage Agents" at bounding box center [45, 118] width 46 height 9
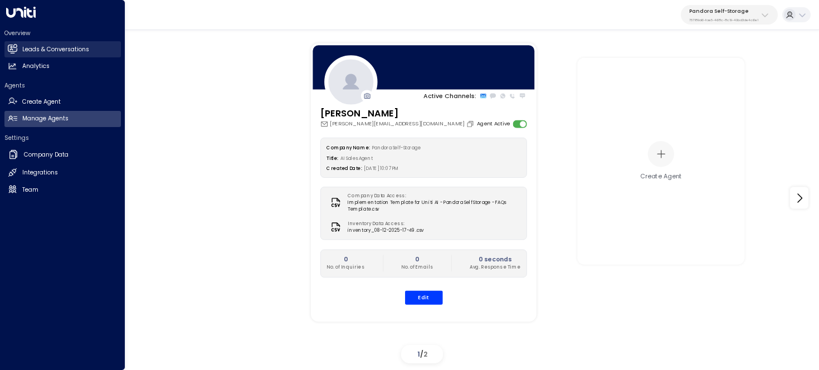
click at [22, 52] on h2 "Leads & Conversations" at bounding box center [55, 49] width 67 height 9
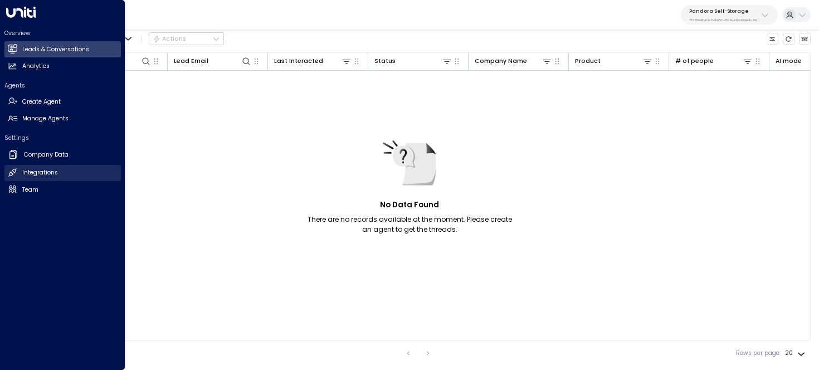
click at [57, 176] on h2 "Integrations" at bounding box center [40, 172] width 36 height 9
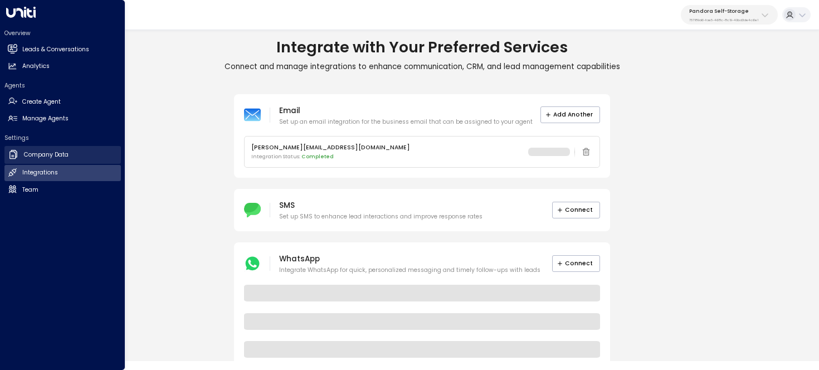
click at [61, 161] on link "Company Data Company Data" at bounding box center [62, 155] width 116 height 18
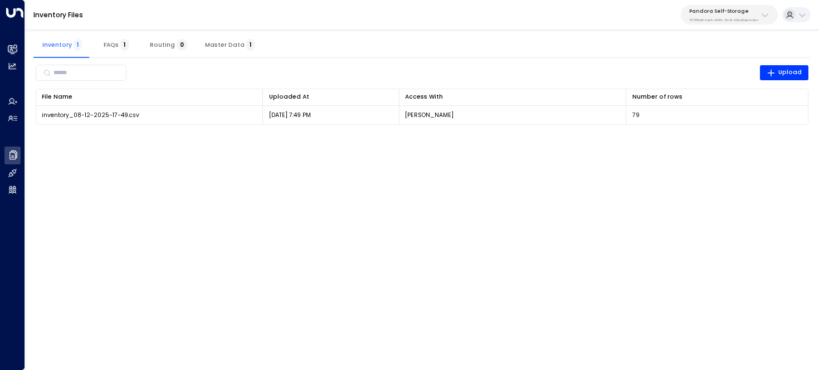
click at [215, 47] on span "Master Data 1" at bounding box center [230, 44] width 50 height 7
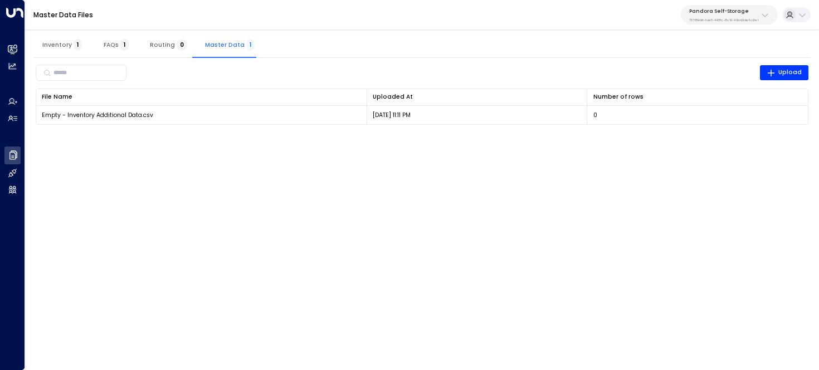
click at [64, 42] on span "Inventory 1" at bounding box center [62, 44] width 40 height 7
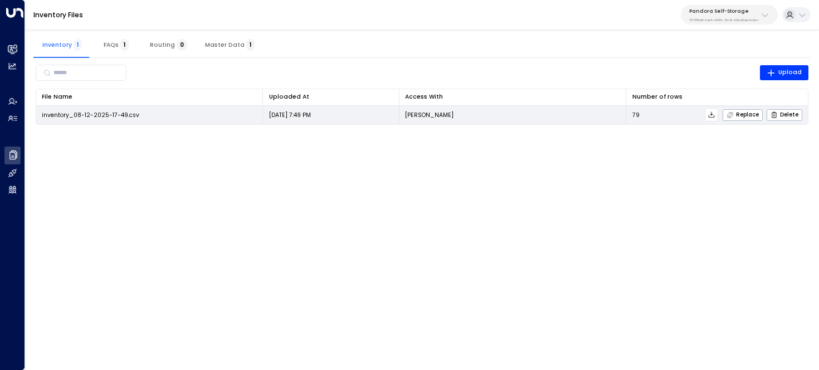
click at [713, 115] on icon at bounding box center [712, 114] width 6 height 6
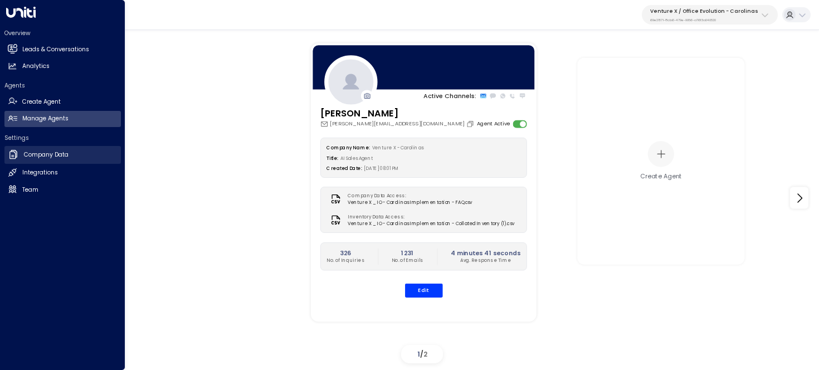
click at [29, 156] on h2 "Company Data" at bounding box center [46, 154] width 45 height 9
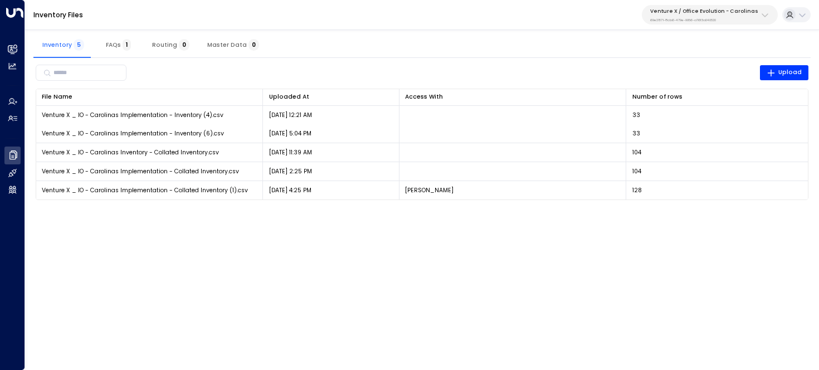
click at [219, 41] on span "Master Data 0" at bounding box center [233, 44] width 52 height 7
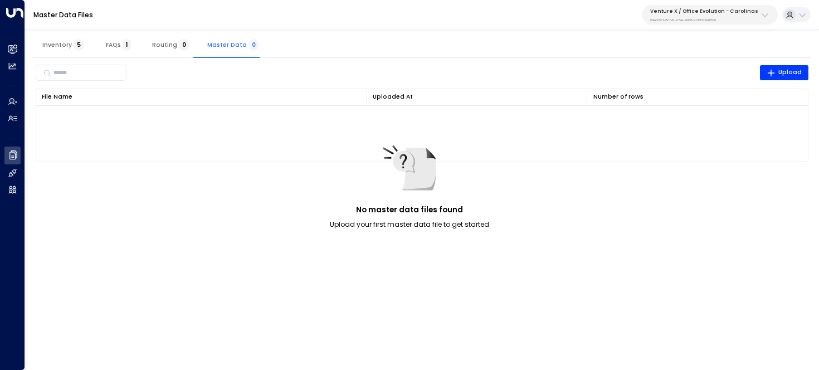
click at [714, 25] on div "Master Data Files Venture X / Office Evolution - Carolinas 69e21571-8cb6-479e-9…" at bounding box center [422, 15] width 794 height 30
click at [712, 23] on button "Venture X / Office Evolution - Carolinas 69e21571-8cb6-479e-9956-a76f3a040520" at bounding box center [710, 15] width 136 height 20
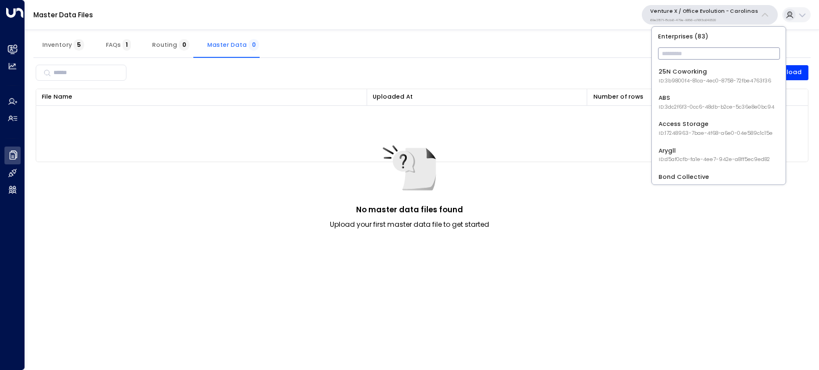
click at [709, 59] on input "text" at bounding box center [719, 54] width 122 height 18
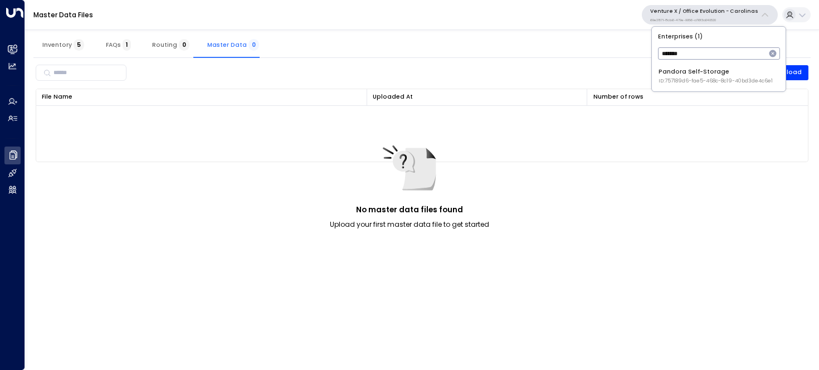
type input "*******"
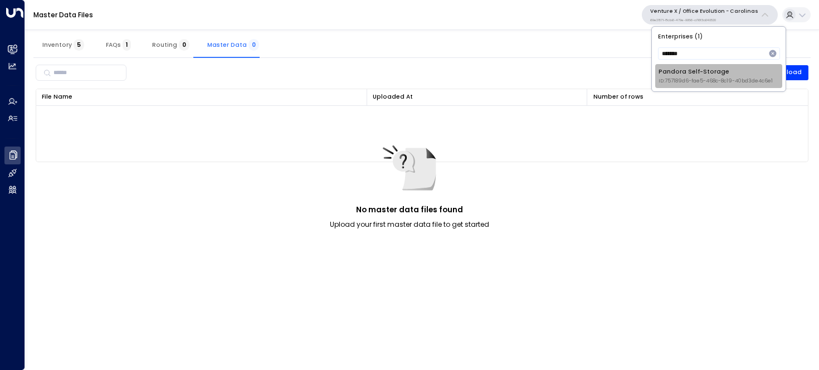
click at [707, 69] on div "Pandora Self-Storage ID: 757189d6-fae5-468c-8c19-40bd3de4c6e1" at bounding box center [716, 75] width 114 height 17
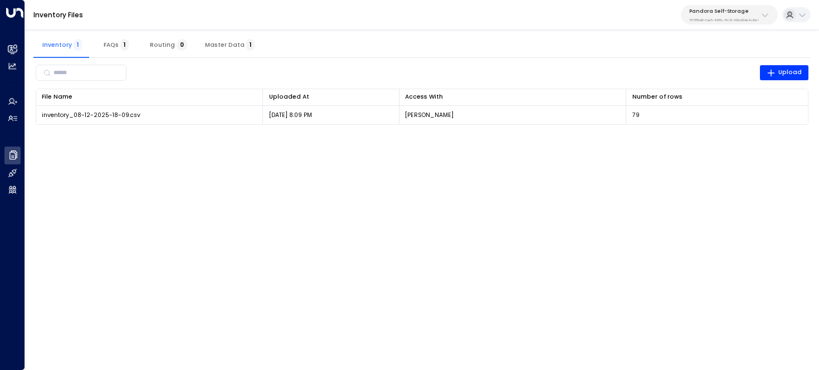
click at [220, 52] on button "Master Data 1" at bounding box center [229, 44] width 67 height 27
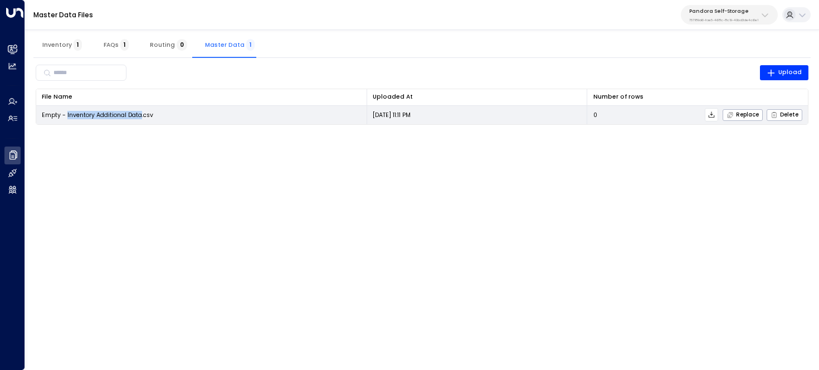
drag, startPoint x: 141, startPoint y: 116, endPoint x: 66, endPoint y: 115, distance: 75.3
click at [66, 115] on span "Empty - Inventory Additional Data.csv" at bounding box center [97, 115] width 111 height 8
copy span "Inventory Additional Data"
click at [710, 114] on icon at bounding box center [712, 115] width 8 height 8
click at [755, 114] on span "Replace" at bounding box center [743, 114] width 32 height 7
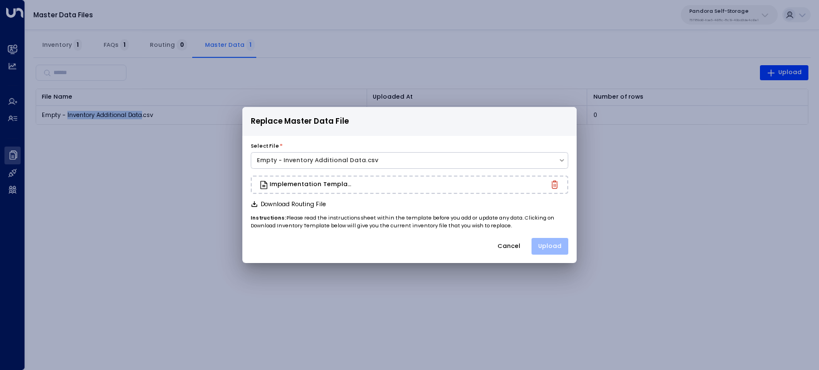
click at [556, 249] on button "Upload" at bounding box center [550, 246] width 37 height 17
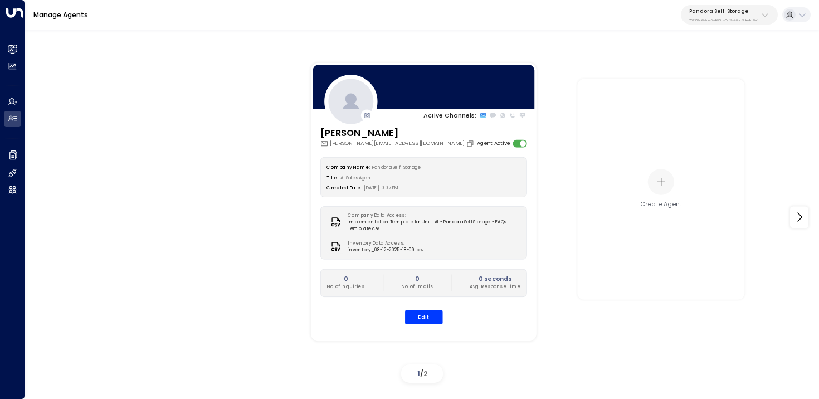
click at [720, 18] on p "757189d6-fae5-468c-8c19-40bd3de4c6e1" at bounding box center [724, 20] width 69 height 4
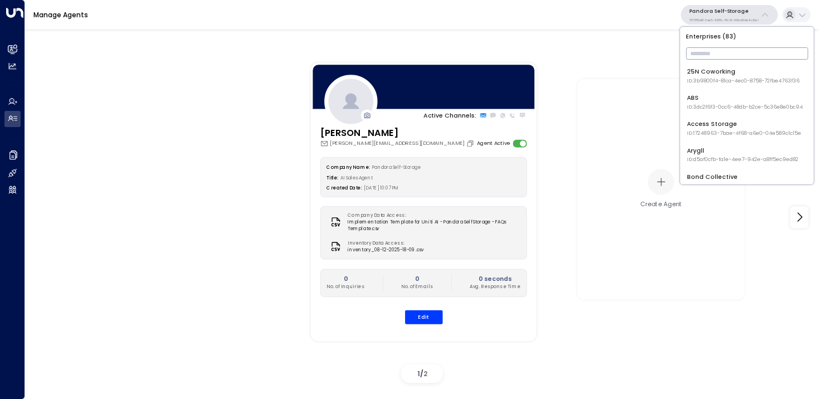
click at [717, 56] on input "text" at bounding box center [747, 54] width 122 height 18
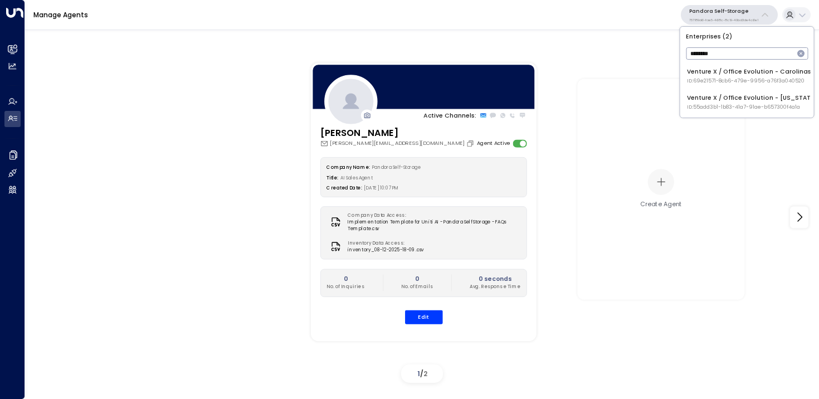
type input "*******"
click at [740, 77] on span "ID: 69e21571-8cb6-479e-9956-a76f3a040520" at bounding box center [749, 81] width 124 height 8
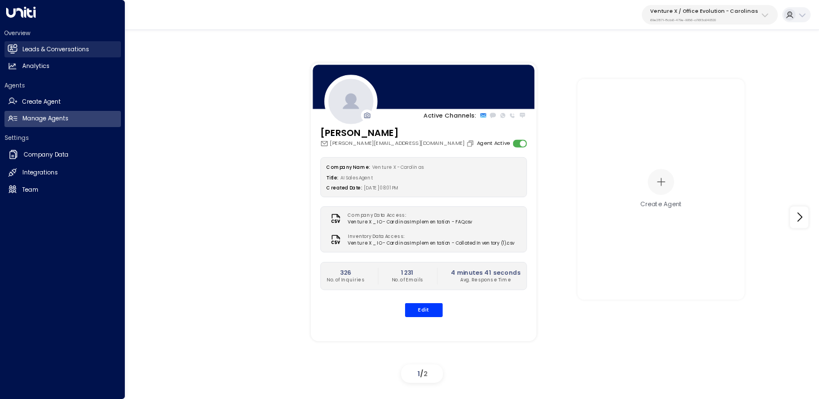
click at [51, 46] on h2 "Leads & Conversations" at bounding box center [55, 49] width 67 height 9
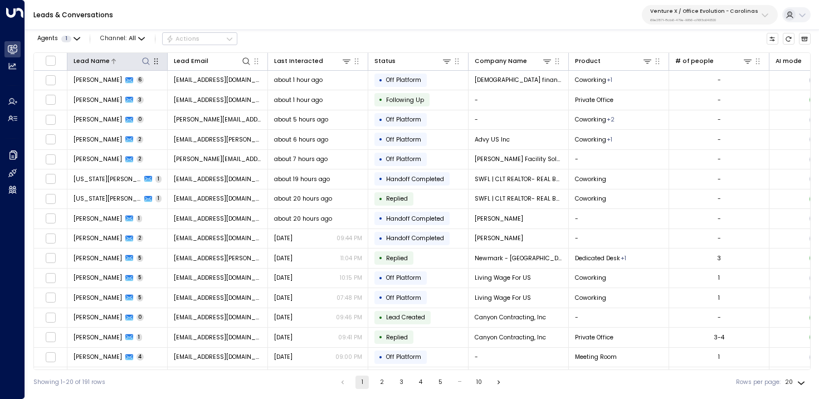
click at [147, 57] on icon at bounding box center [146, 61] width 9 height 9
type input "*****"
click at [345, 27] on div "Leads & Conversations Venture X / Office Evolution - Carolinas 69e21571-8cb6-47…" at bounding box center [422, 15] width 794 height 30
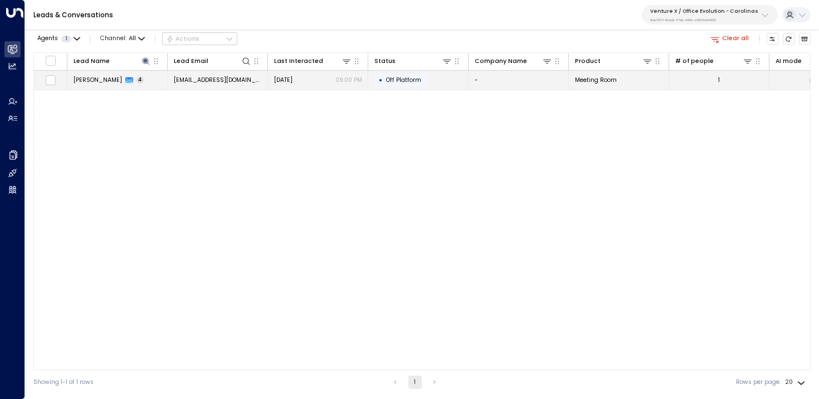
click at [138, 82] on td "[PERSON_NAME] 4" at bounding box center [117, 81] width 100 height 20
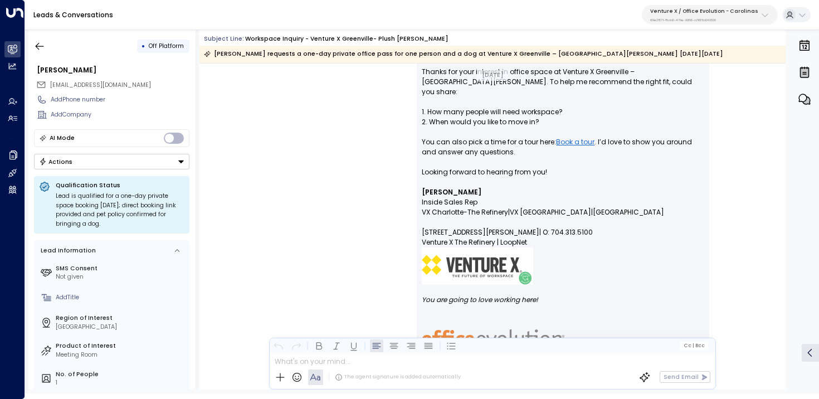
scroll to position [520, 0]
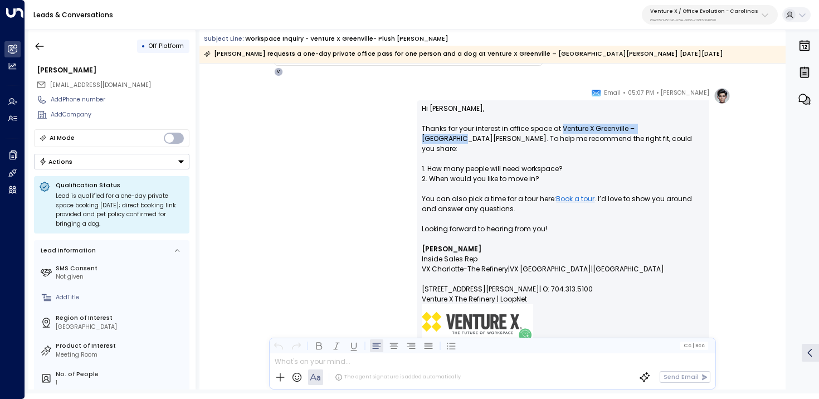
drag, startPoint x: 667, startPoint y: 130, endPoint x: 560, endPoint y: 128, distance: 107.6
click at [559, 128] on p "Hi [PERSON_NAME], Thanks for your interest in office space at Venture X Greenvi…" at bounding box center [563, 174] width 283 height 140
copy p "Venture X Greenville – Plush [PERSON_NAME]"
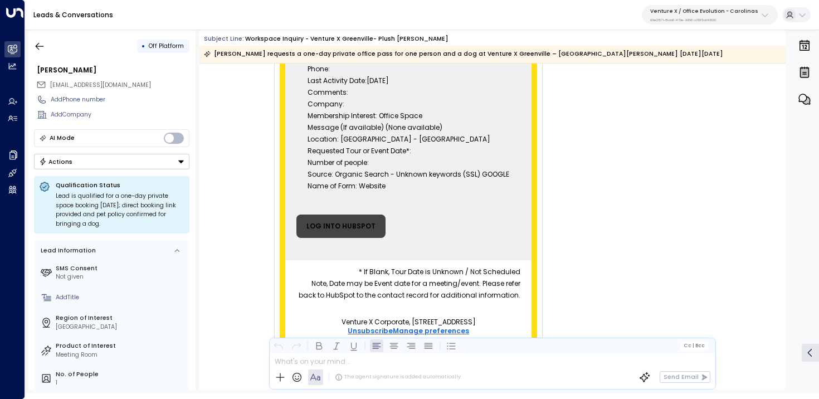
scroll to position [222, 0]
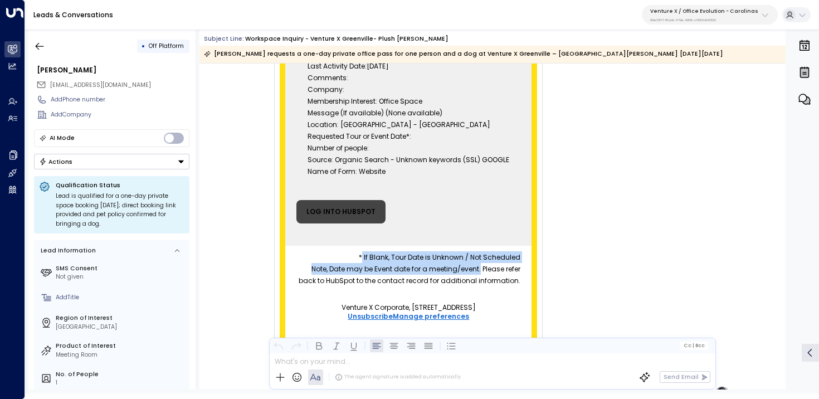
drag, startPoint x: 499, startPoint y: 269, endPoint x: 385, endPoint y: 256, distance: 115.5
click at [385, 256] on h2 "* If Blank, Tour Date is Unknown / Not Scheduled Note, Date may be Event date f…" at bounding box center [409, 268] width 224 height 35
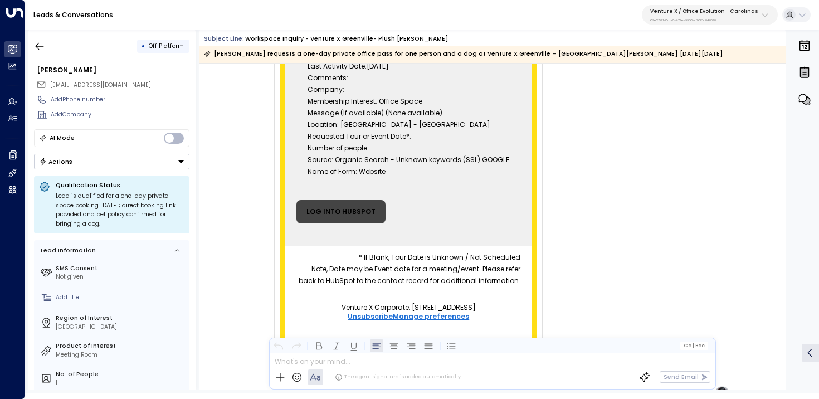
click at [424, 259] on h2 "* If Blank, Tour Date is Unknown / Not Scheduled Note, Date may be Event date f…" at bounding box center [409, 268] width 224 height 35
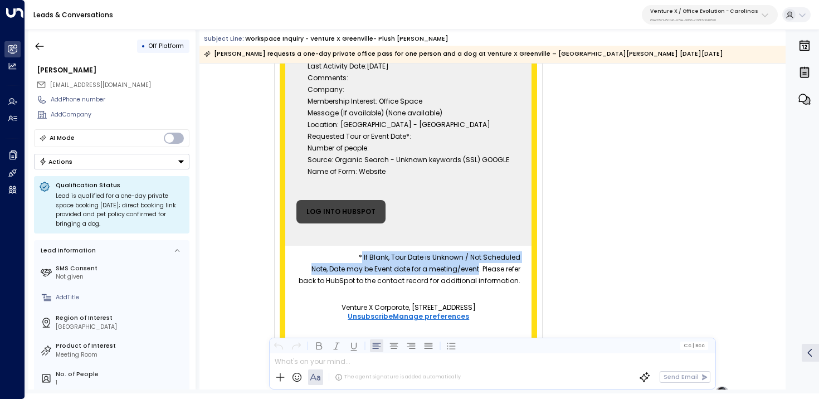
copy h2 "If Blank, Tour Date is Unknown / Not Scheduled Note, Date may be Event date for…"
drag, startPoint x: 497, startPoint y: 271, endPoint x: 385, endPoint y: 255, distance: 113.1
click at [385, 255] on h2 "* If Blank, Tour Date is Unknown / Not Scheduled Note, Date may be Event date f…" at bounding box center [409, 268] width 224 height 35
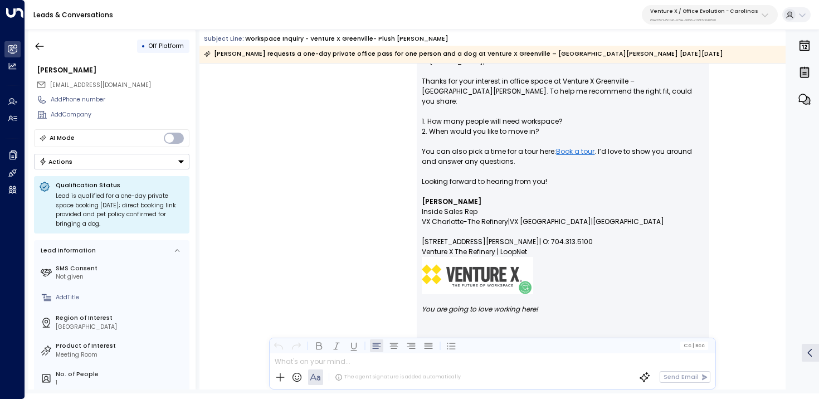
scroll to position [739, 0]
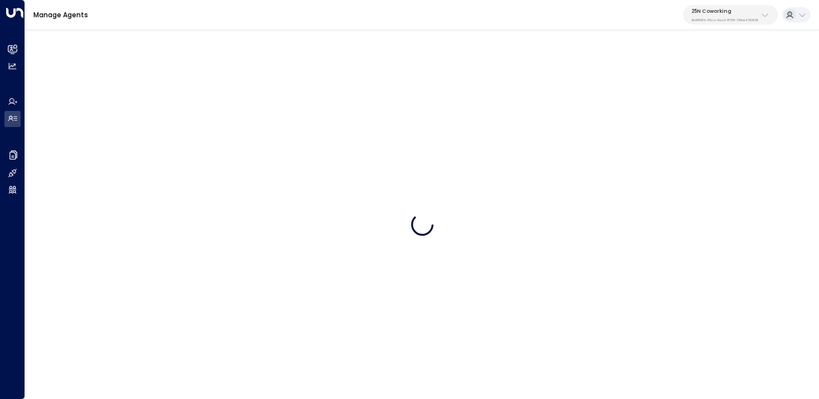
click at [754, 20] on p "3b9800f4-81ca-4ec0-8758-72fbe4763f36" at bounding box center [725, 20] width 67 height 4
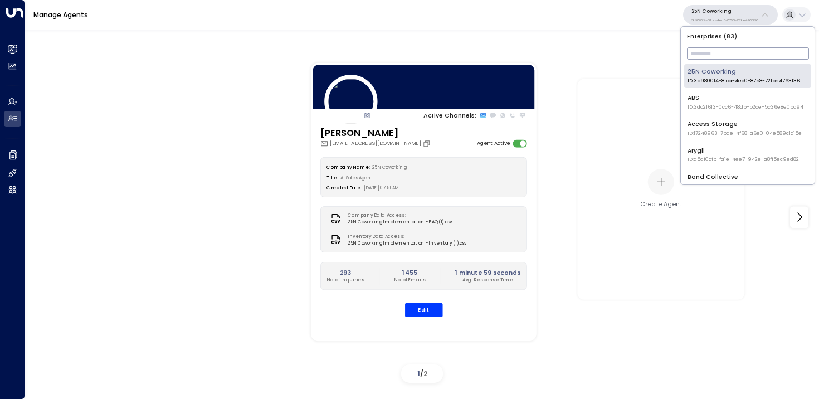
click at [725, 52] on input "text" at bounding box center [748, 54] width 122 height 18
type input "*"
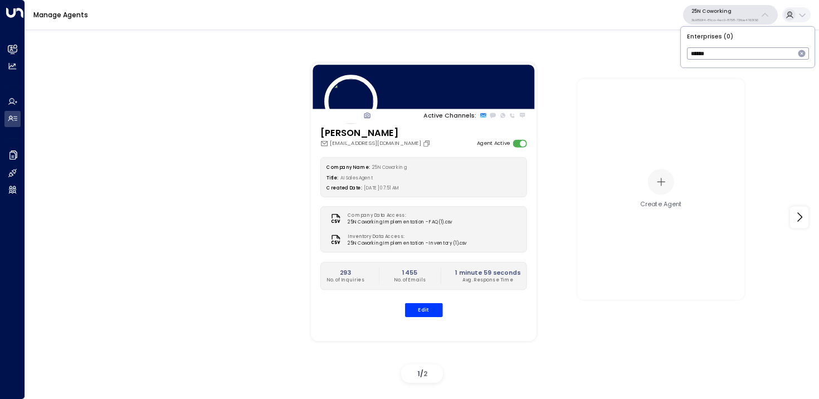
type input "*"
type input "****"
click at [701, 76] on div "Venture X / Office Evolution - Carolinas ID: 69e21571-8cb6-479e-9956-a76f3a0405…" at bounding box center [750, 75] width 124 height 17
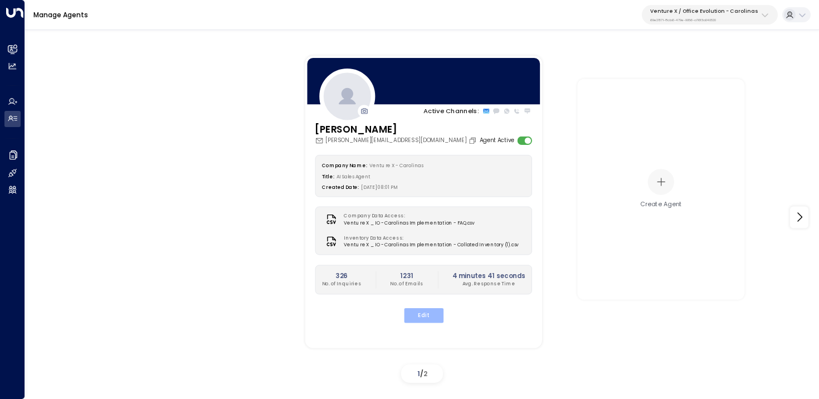
click at [430, 313] on button "Edit" at bounding box center [424, 315] width 40 height 14
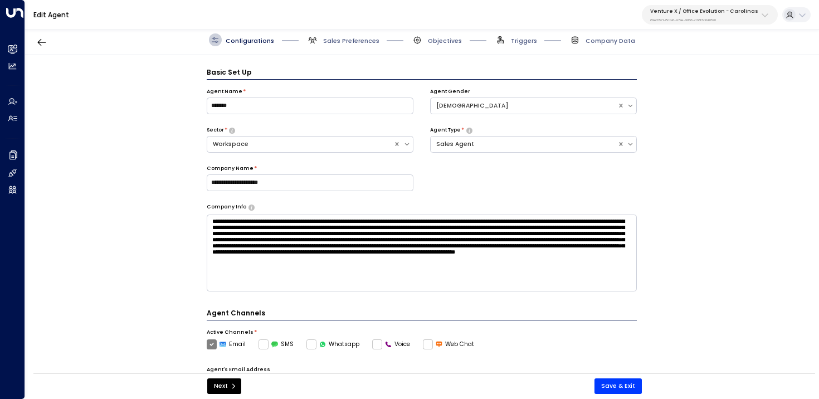
scroll to position [12, 0]
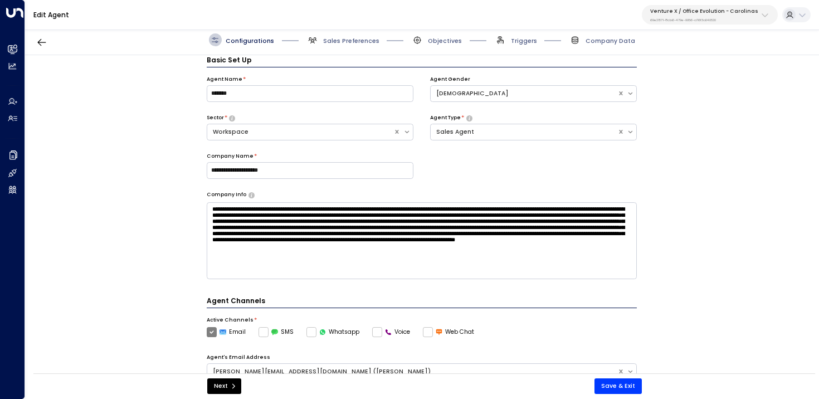
click at [355, 51] on div "Configurations Sales Preferences Objectives Triggers Company Data" at bounding box center [422, 40] width 794 height 30
click at [349, 45] on span "Sales Preferences" at bounding box center [343, 39] width 73 height 13
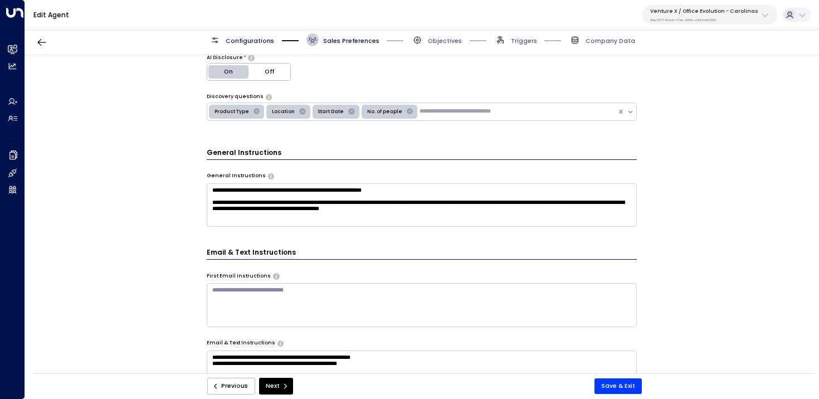
scroll to position [217, 0]
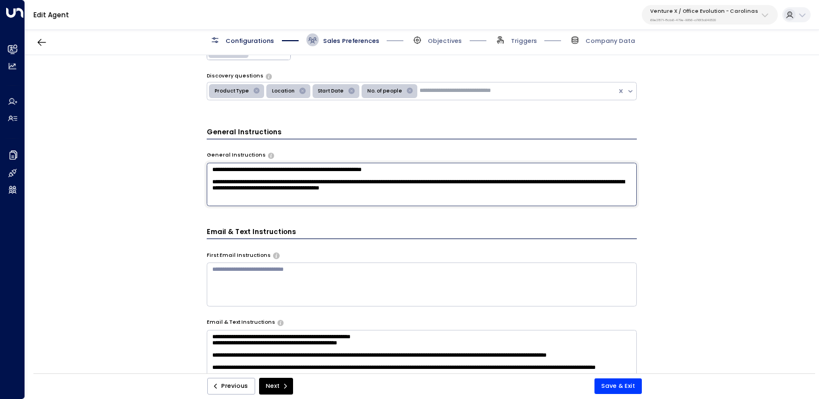
click at [530, 197] on textarea "**********" at bounding box center [422, 184] width 431 height 43
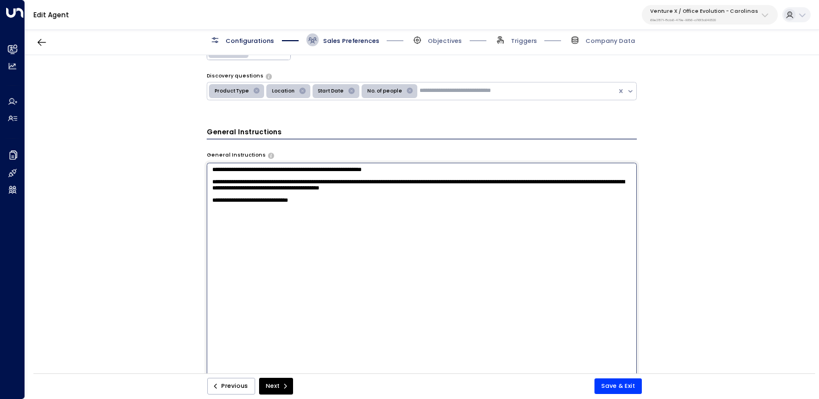
paste textarea "**********"
drag, startPoint x: 360, startPoint y: 212, endPoint x: 300, endPoint y: 212, distance: 59.6
click at [300, 212] on textarea "**********" at bounding box center [422, 274] width 431 height 222
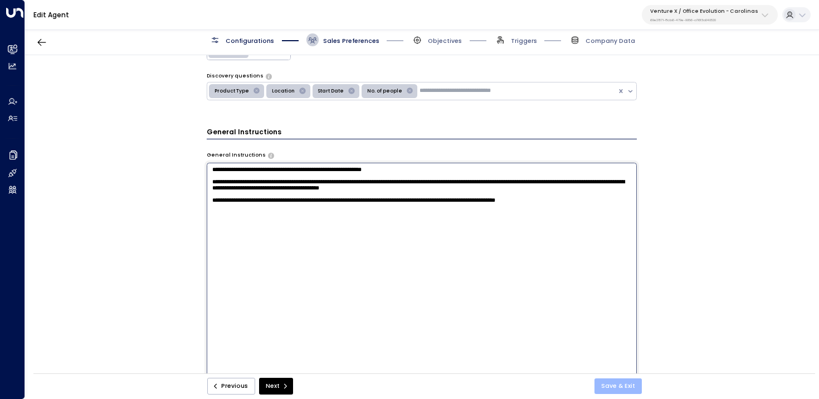
type textarea "**********"
click at [609, 381] on button "Save & Exit" at bounding box center [618, 386] width 47 height 16
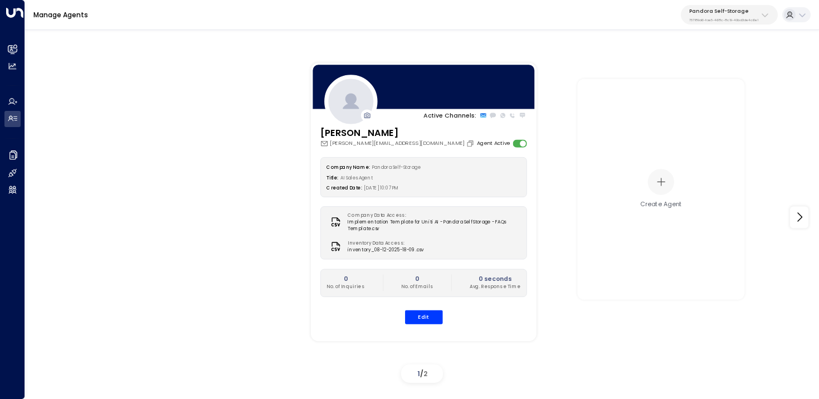
click at [711, 16] on div "Pandora Self-Storage 757189d6-fae5-468c-8c19-40bd3de4c6e1" at bounding box center [724, 15] width 69 height 14
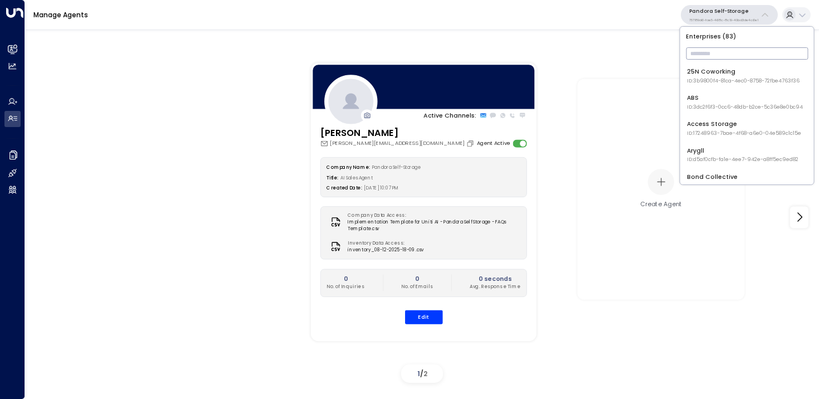
click at [710, 50] on input "text" at bounding box center [747, 54] width 122 height 18
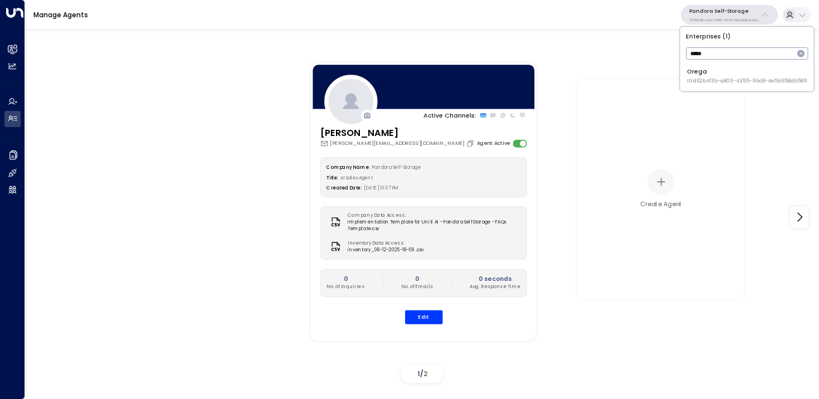
type input "*****"
click at [702, 70] on div "Orega ID: d62b4f3b-a803-4355-9bc8-4e5b658db589" at bounding box center [747, 75] width 120 height 17
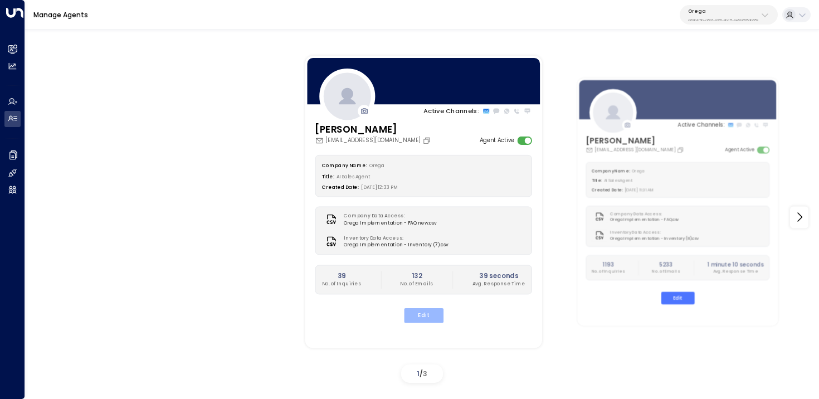
click at [417, 314] on button "Edit" at bounding box center [424, 315] width 40 height 14
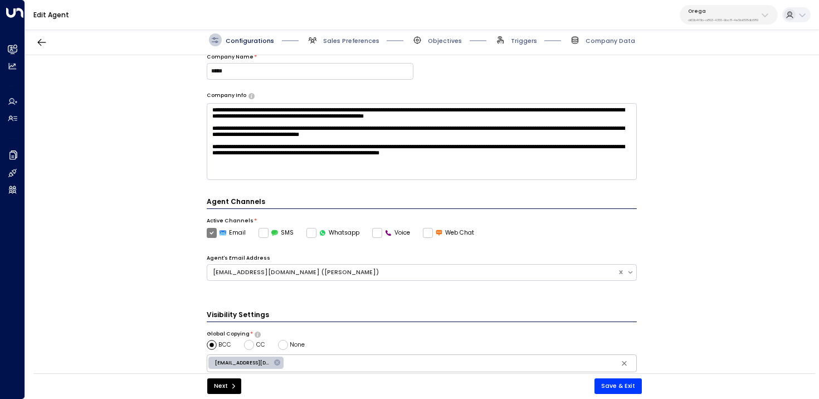
scroll to position [115, 0]
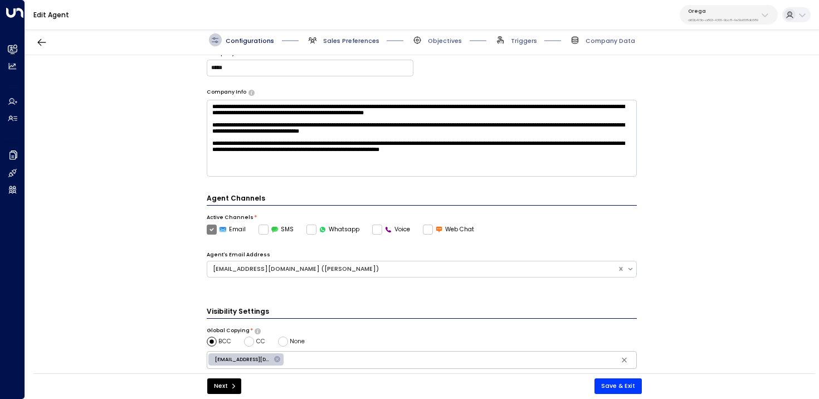
click at [356, 38] on span "Sales Preferences" at bounding box center [351, 41] width 56 height 8
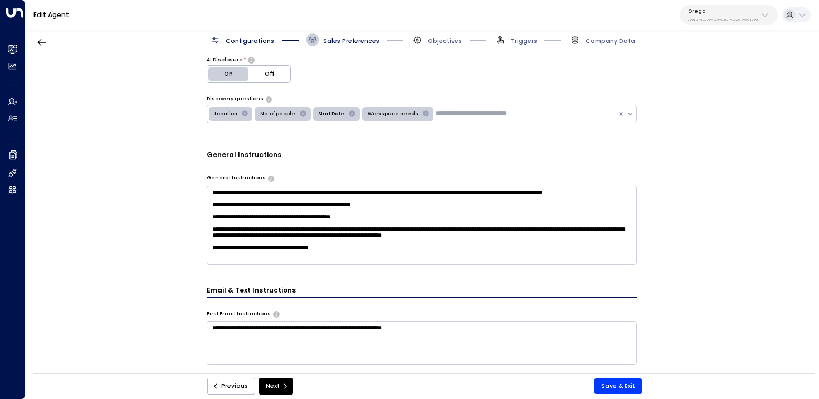
scroll to position [197, 0]
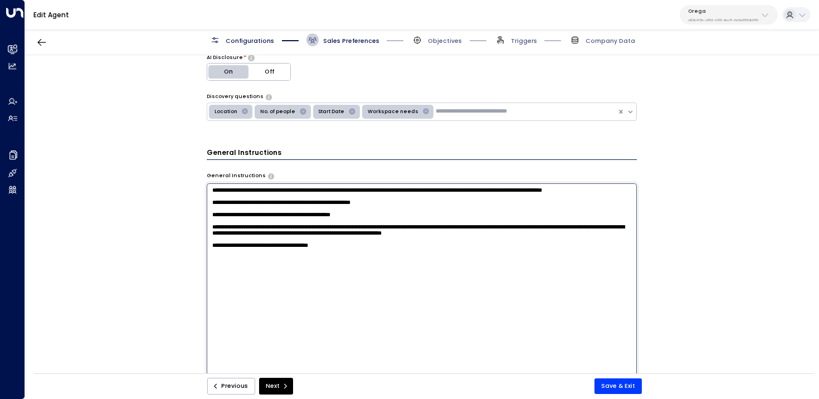
click at [374, 249] on textarea "**********" at bounding box center [422, 294] width 431 height 222
click at [366, 285] on textarea "**********" at bounding box center [422, 294] width 431 height 222
paste textarea "**********"
drag, startPoint x: 316, startPoint y: 292, endPoint x: 270, endPoint y: 291, distance: 46.3
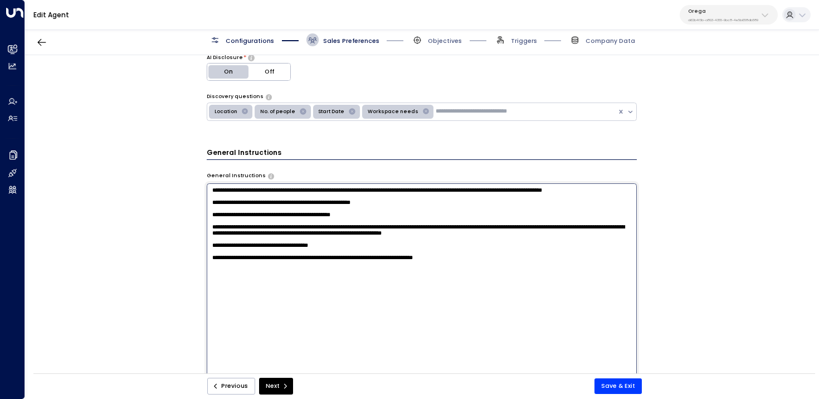
click at [269, 291] on textarea "**********" at bounding box center [422, 294] width 431 height 222
type textarea "**********"
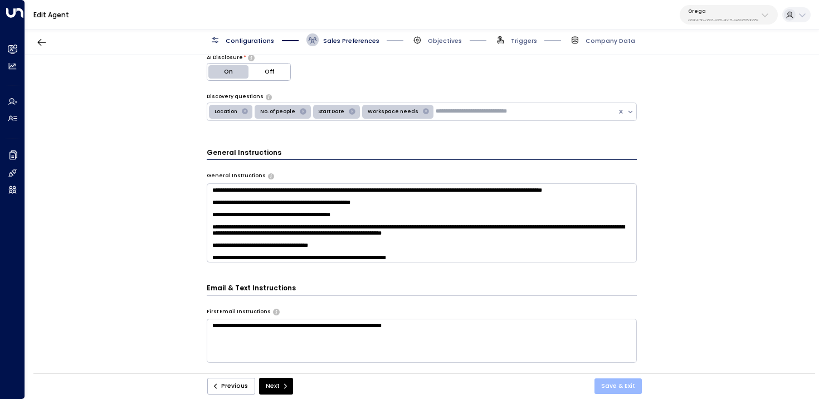
click at [611, 385] on button "Save & Exit" at bounding box center [618, 386] width 47 height 16
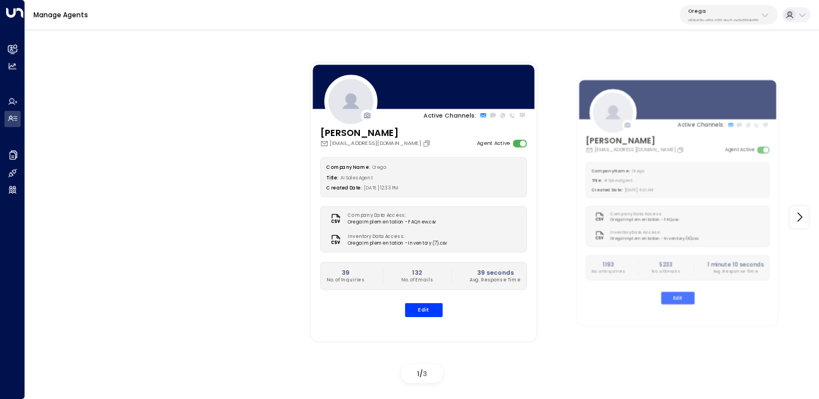
click at [741, 9] on p "Orega" at bounding box center [723, 11] width 70 height 7
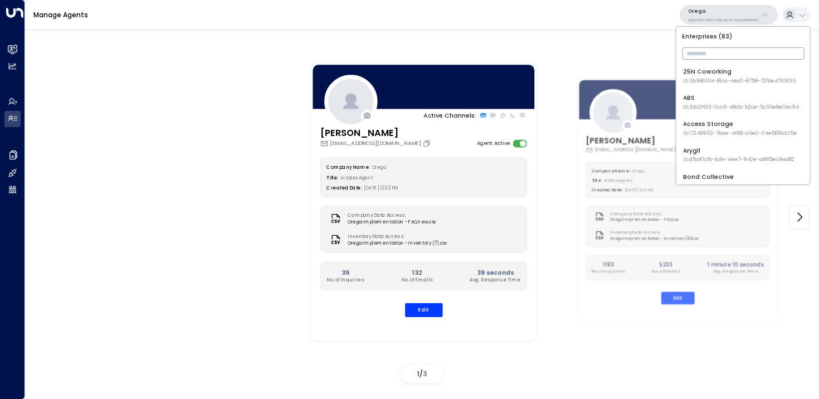
click at [709, 48] on input "text" at bounding box center [743, 54] width 122 height 18
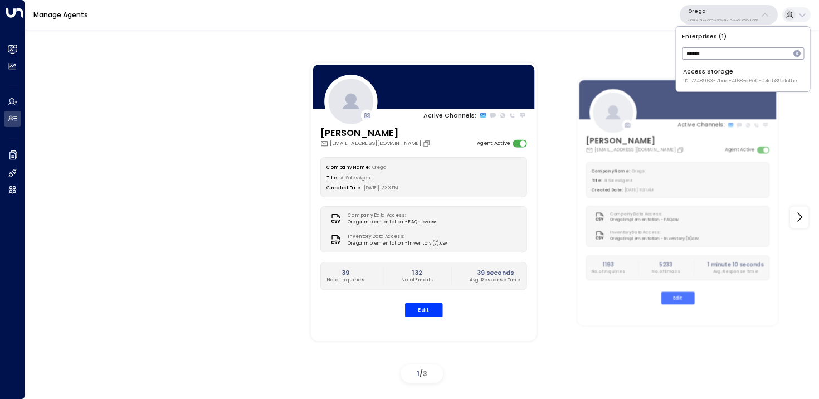
type input "******"
click at [707, 81] on span "ID: 17248963-7bae-4f68-a6e0-04e589c1c15e" at bounding box center [740, 81] width 114 height 8
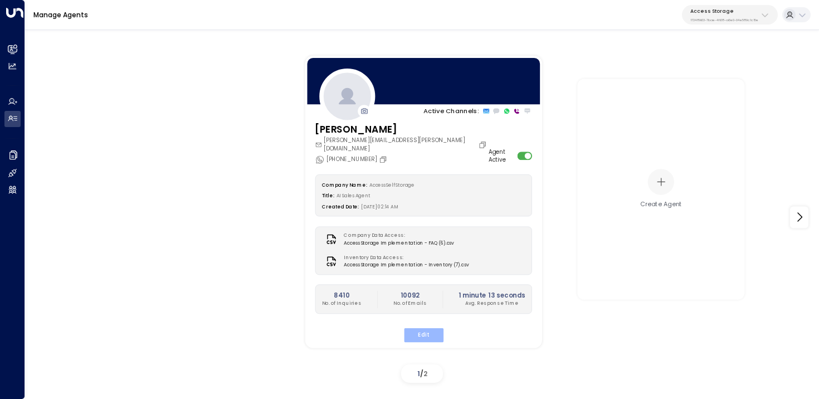
click at [427, 328] on button "Edit" at bounding box center [424, 335] width 40 height 14
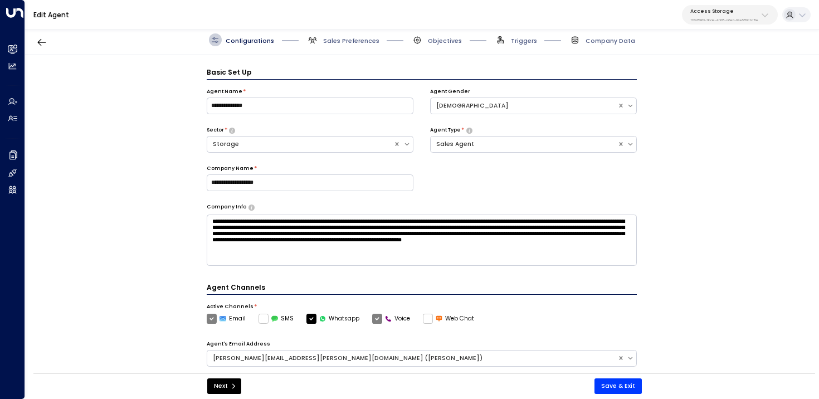
scroll to position [12, 0]
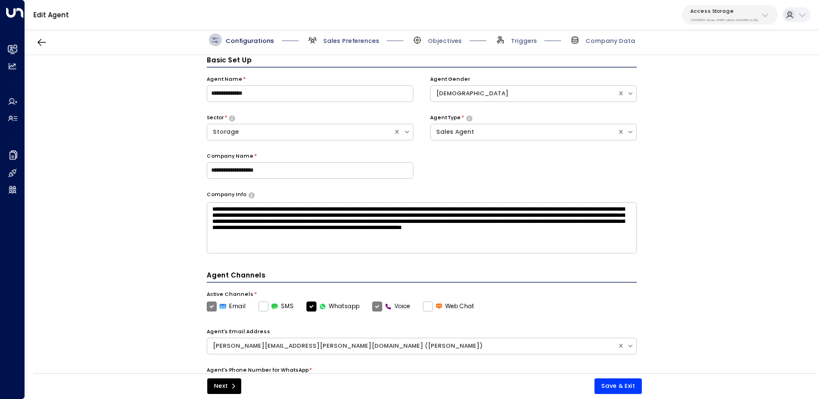
click at [336, 43] on span "Sales Preferences" at bounding box center [351, 41] width 56 height 8
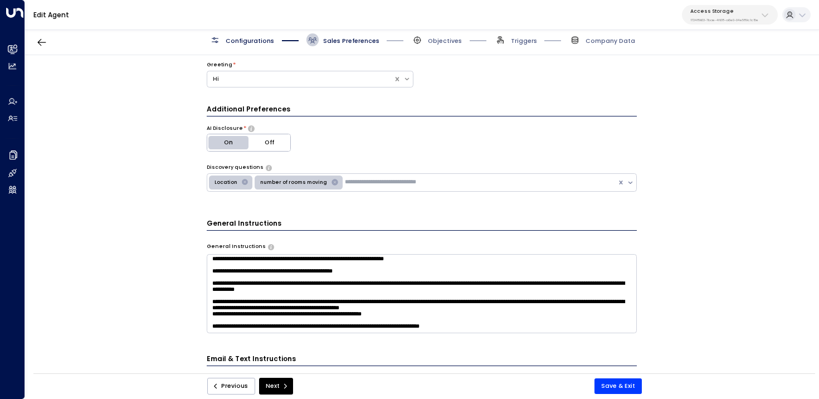
scroll to position [137, 0]
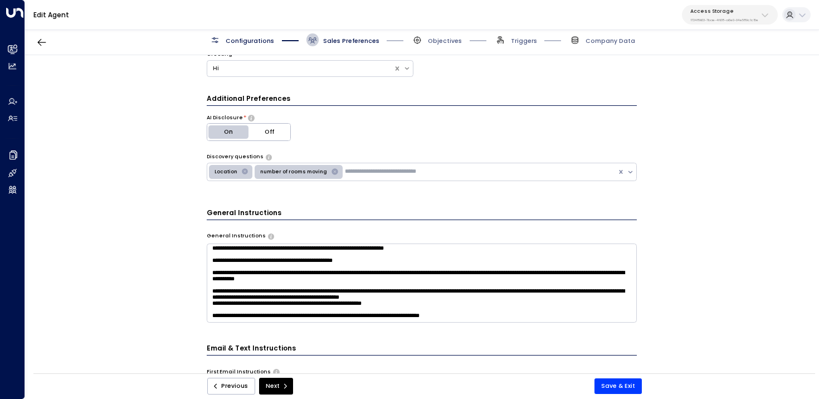
click at [522, 315] on textarea at bounding box center [422, 283] width 431 height 79
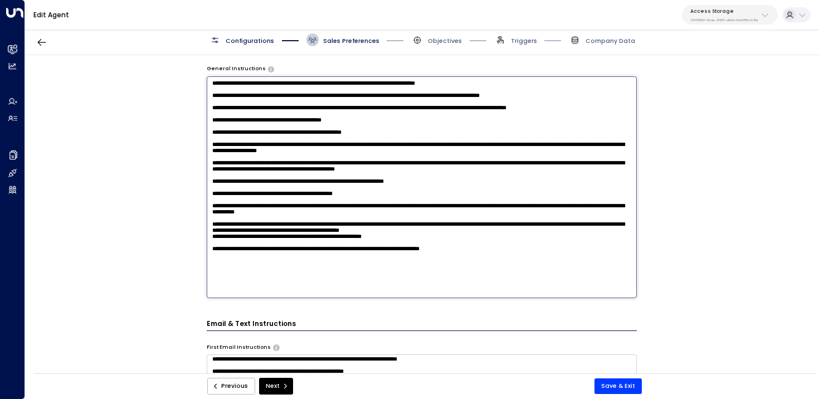
scroll to position [321, 0]
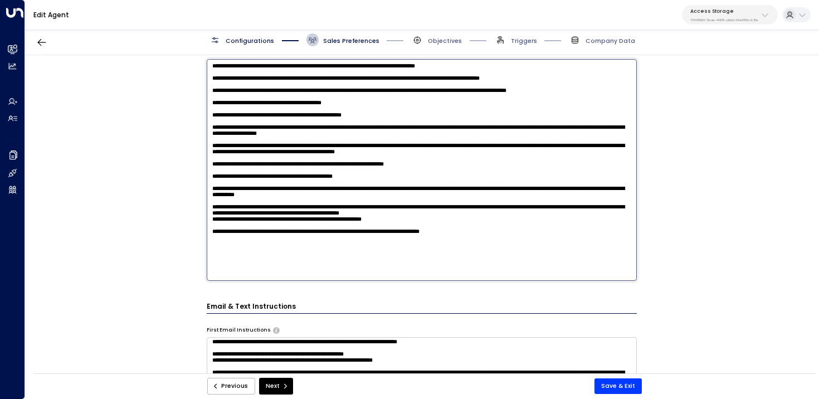
click at [512, 273] on textarea at bounding box center [422, 170] width 431 height 222
paste textarea "**********"
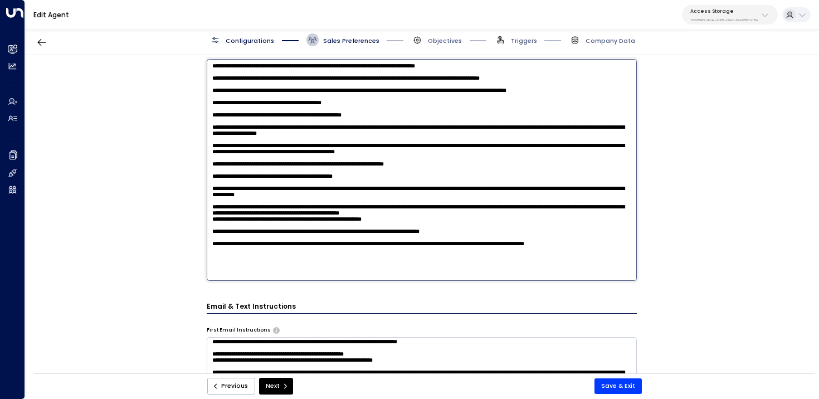
scroll to position [50, 0]
type textarea "**********"
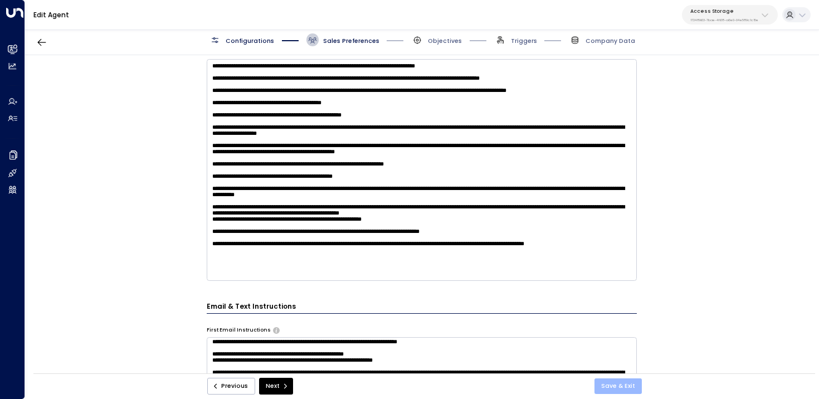
click at [632, 388] on button "Save & Exit" at bounding box center [618, 386] width 47 height 16
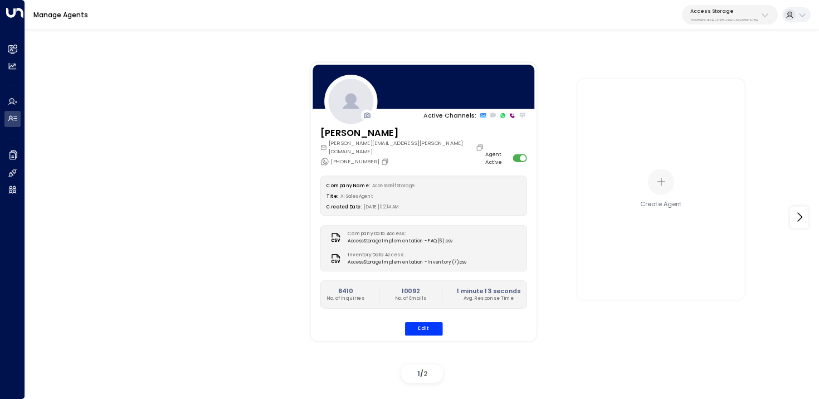
click at [711, 18] on p "17248963-7bae-4f68-a6e0-04e589c1c15e" at bounding box center [725, 20] width 68 height 4
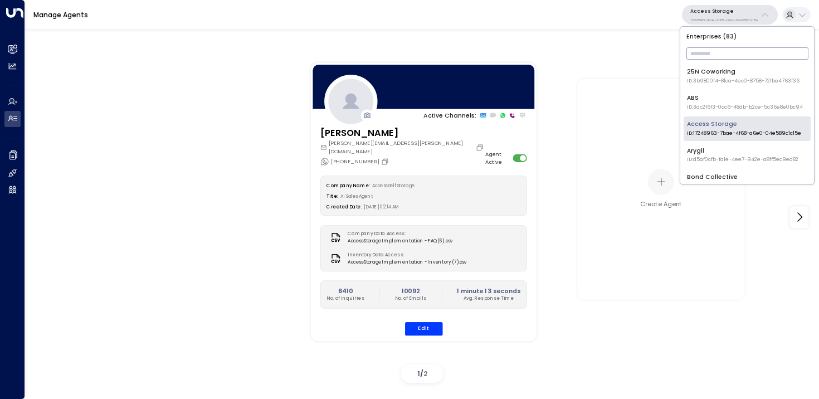
click at [709, 56] on input "text" at bounding box center [748, 54] width 122 height 18
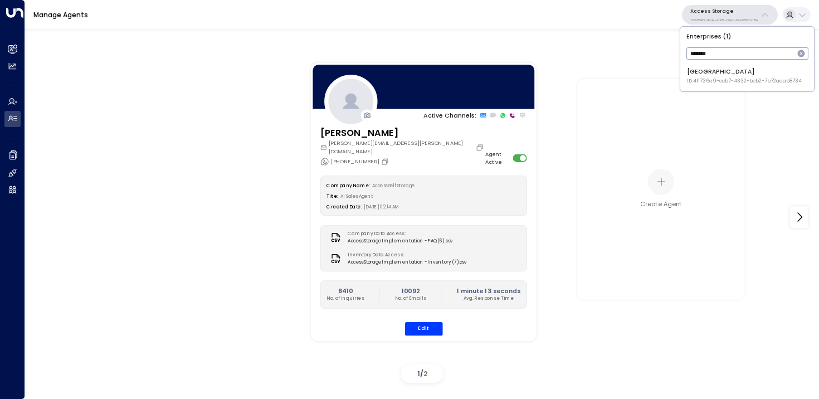
type input "*******"
click at [707, 82] on span "ID: 4f1736e9-ccb7-4332-bcb2-7b72aeab8734" at bounding box center [744, 81] width 115 height 8
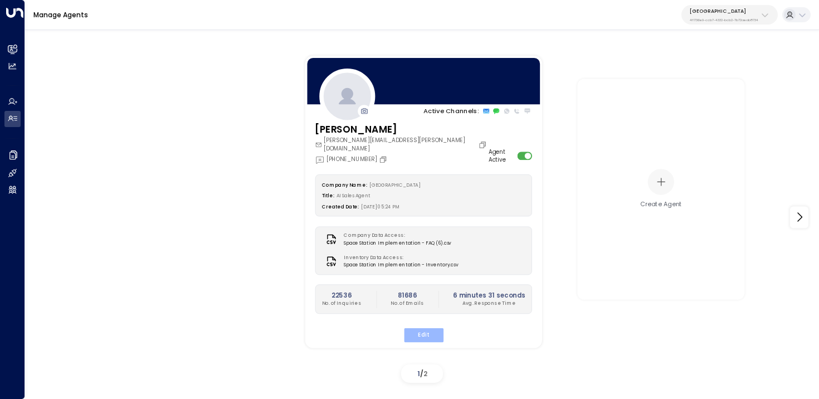
click at [425, 328] on button "Edit" at bounding box center [424, 335] width 40 height 14
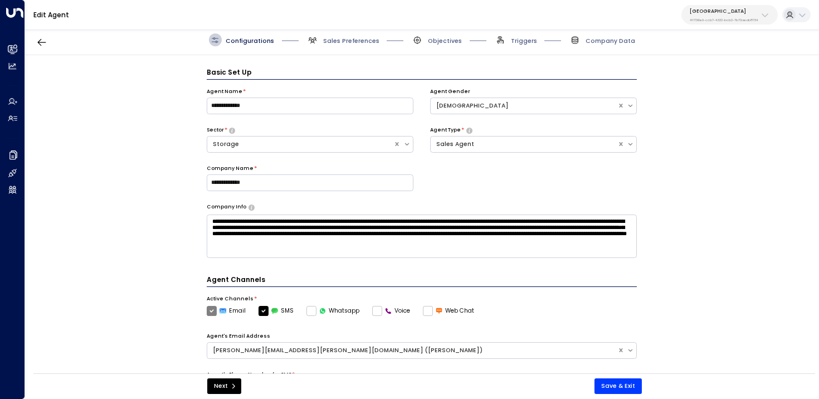
scroll to position [12, 0]
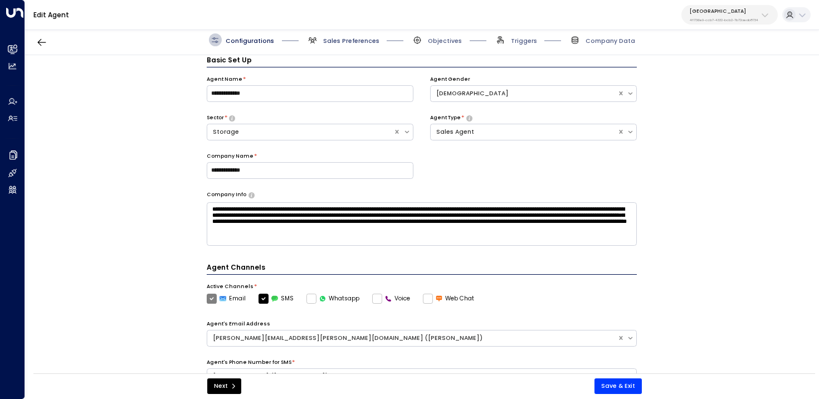
click at [357, 39] on span "Sales Preferences" at bounding box center [351, 41] width 56 height 8
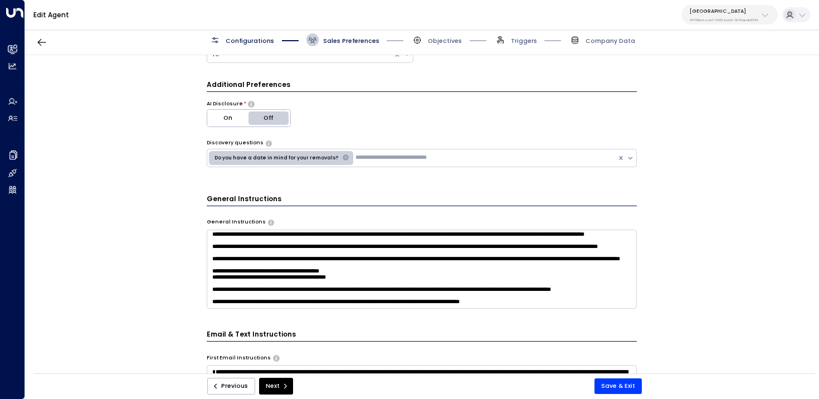
scroll to position [159, 0]
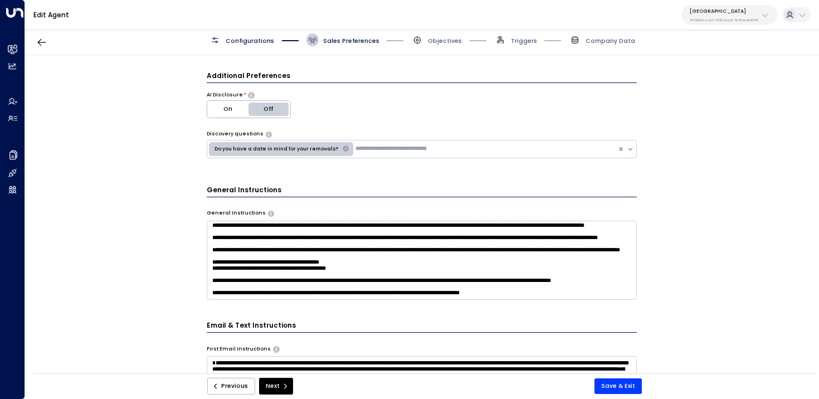
click at [578, 285] on textarea at bounding box center [422, 260] width 431 height 79
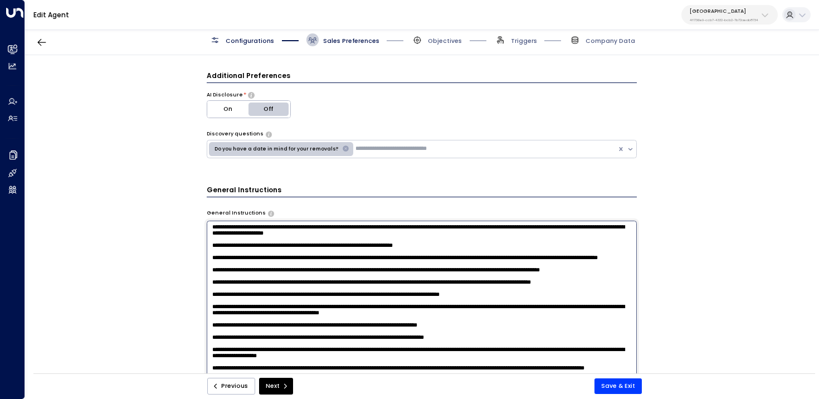
scroll to position [341, 0]
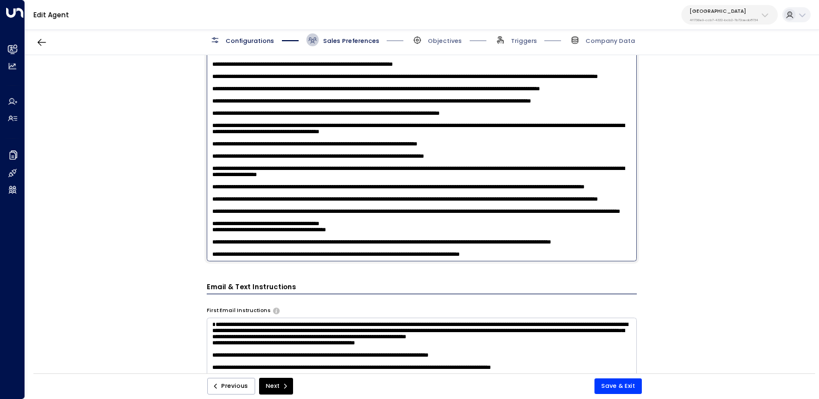
click at [570, 252] on textarea at bounding box center [422, 151] width 431 height 222
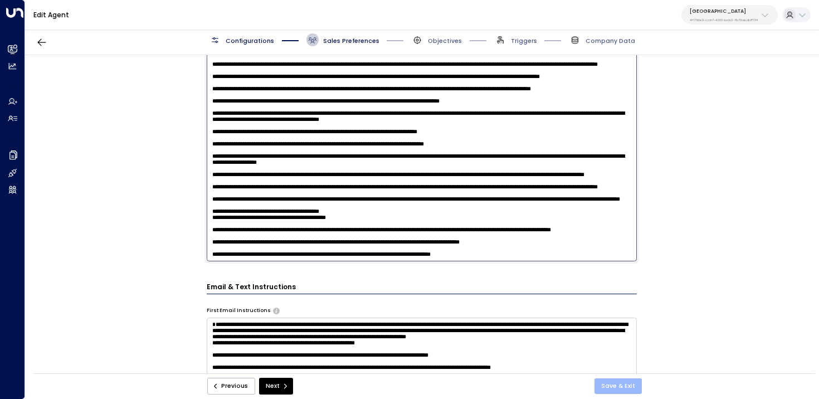
type textarea "**********"
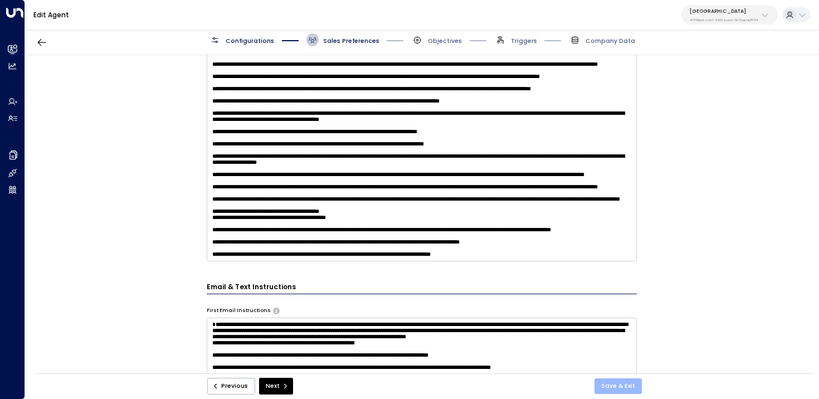
click at [613, 382] on button "Save & Exit" at bounding box center [618, 386] width 47 height 16
